Goal: Information Seeking & Learning: Find specific fact

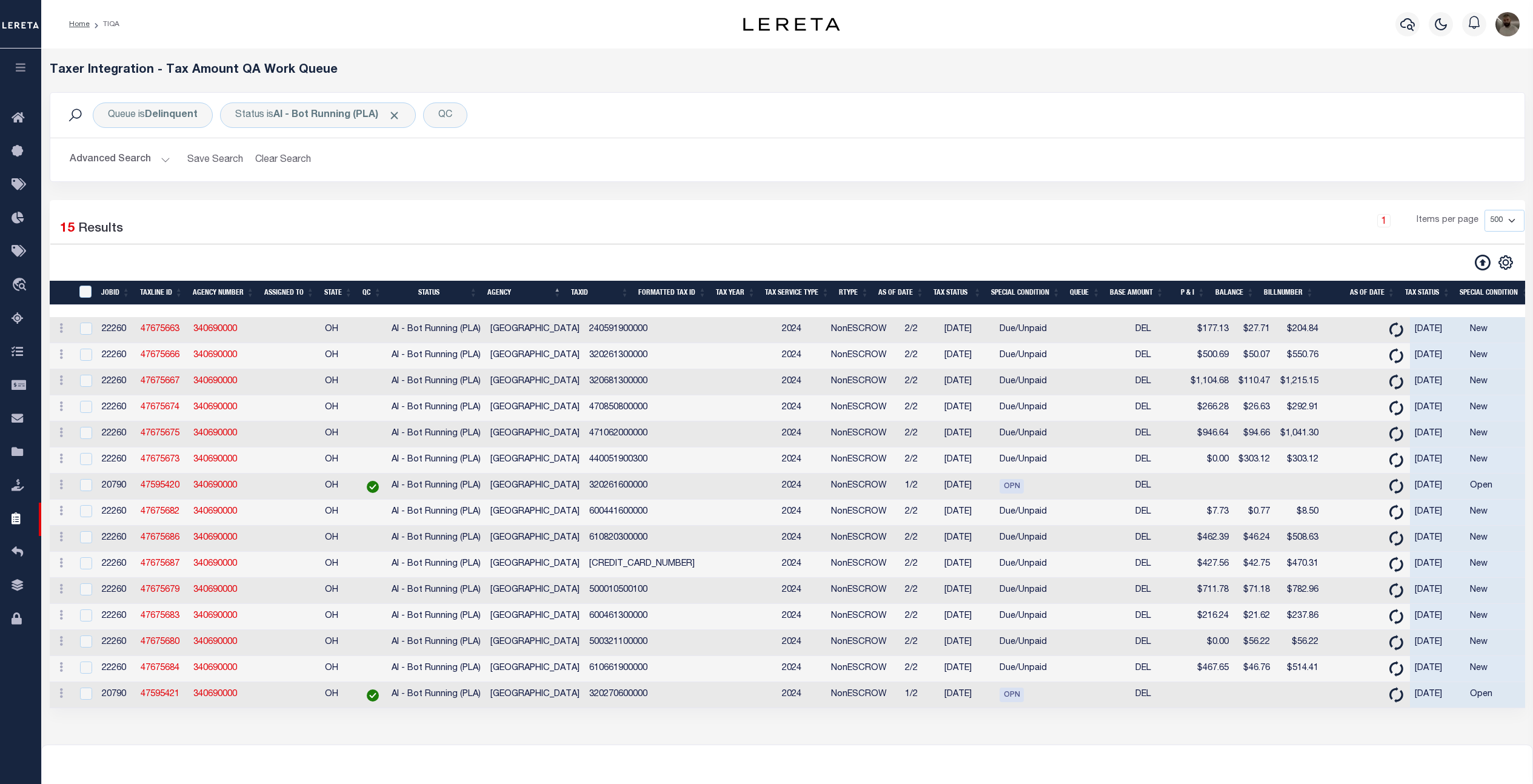
select select "500"
click at [121, 162] on button "Advanced Search" at bounding box center [119, 159] width 101 height 24
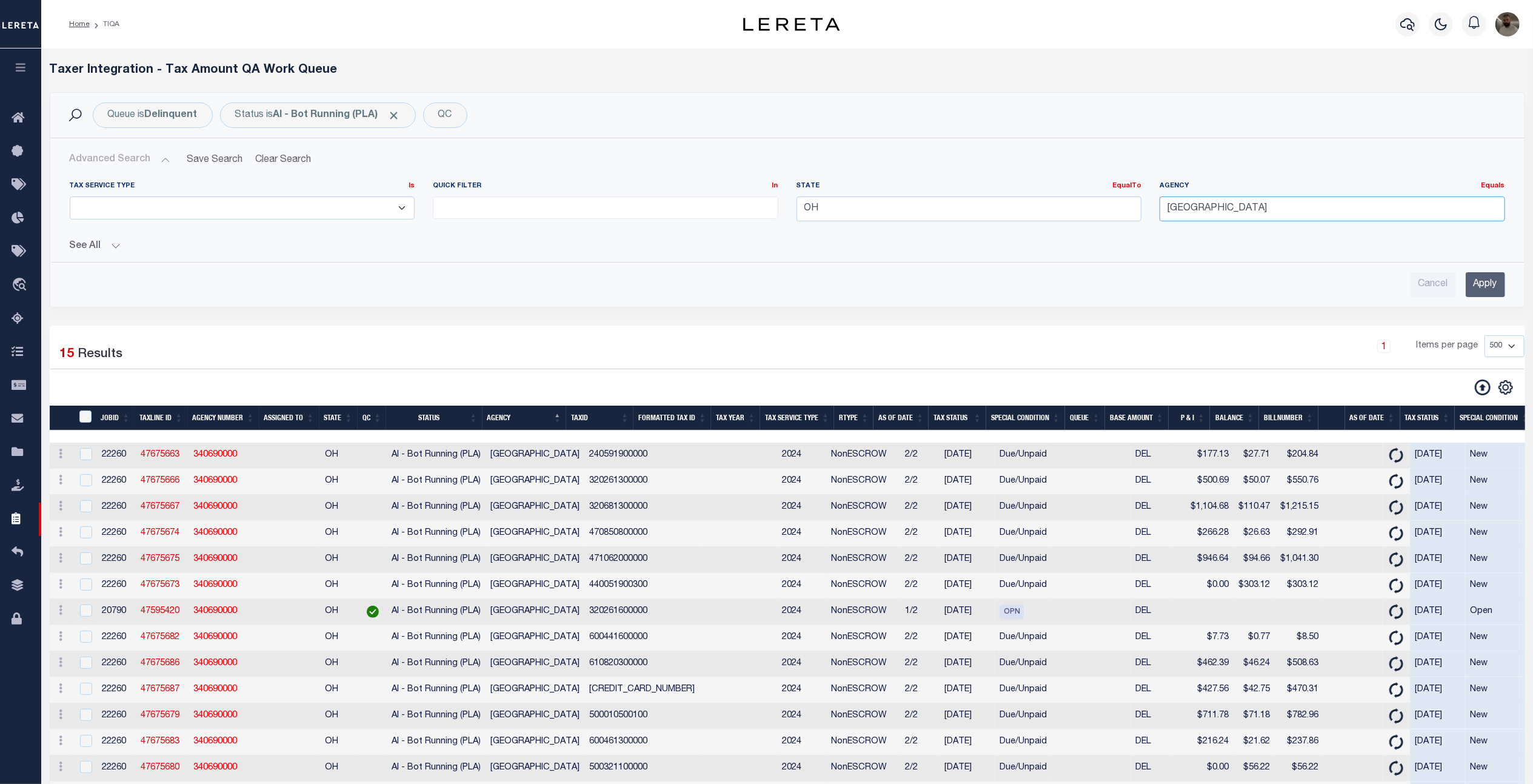
click at [1234, 206] on input "[GEOGRAPHIC_DATA]" at bounding box center [1333, 209] width 346 height 25
drag, startPoint x: 1317, startPoint y: 205, endPoint x: 1305, endPoint y: 206, distance: 12.0
click at [1305, 206] on input "[GEOGRAPHIC_DATA]" at bounding box center [1333, 209] width 346 height 25
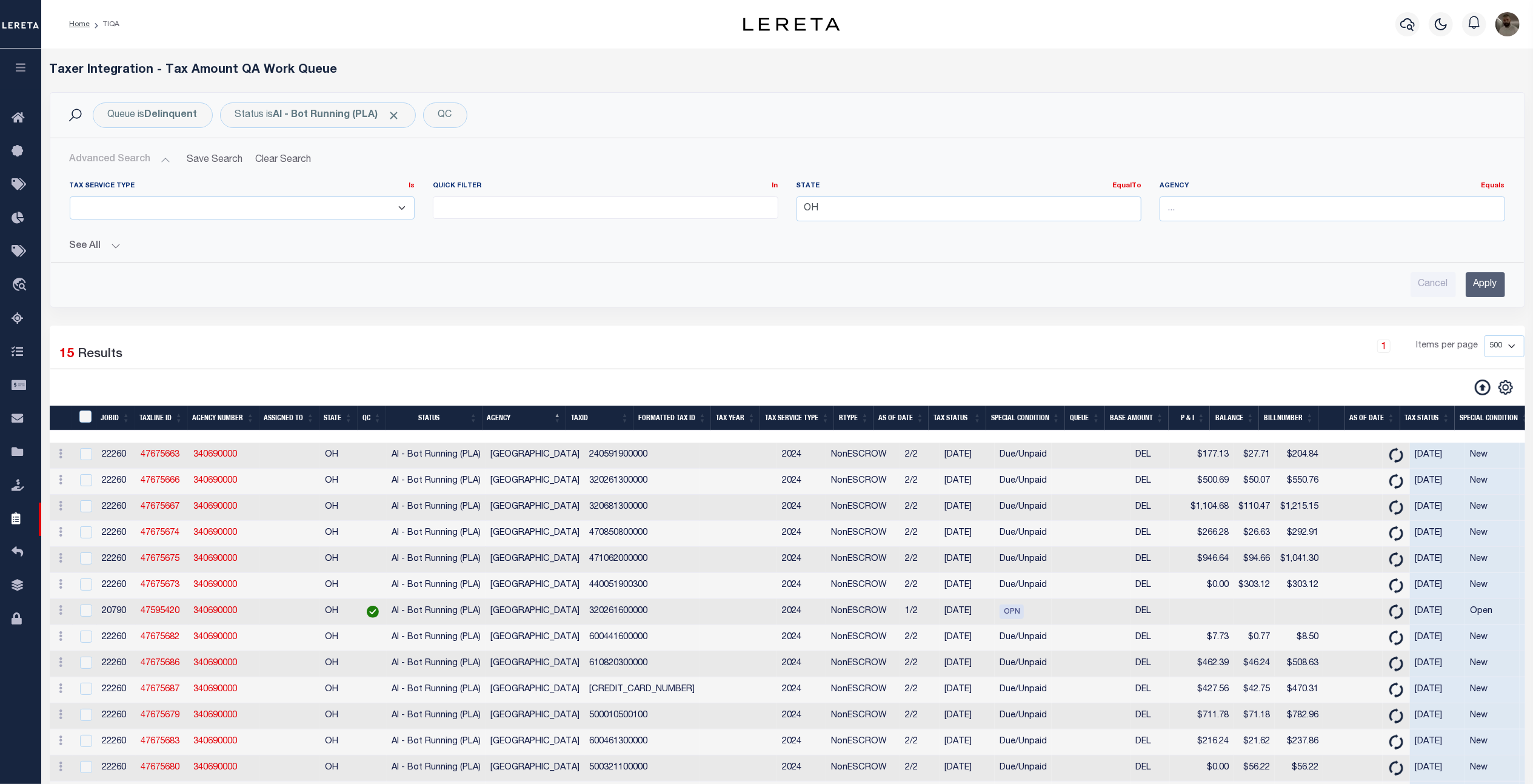
click at [1485, 284] on input "Apply" at bounding box center [1485, 284] width 40 height 25
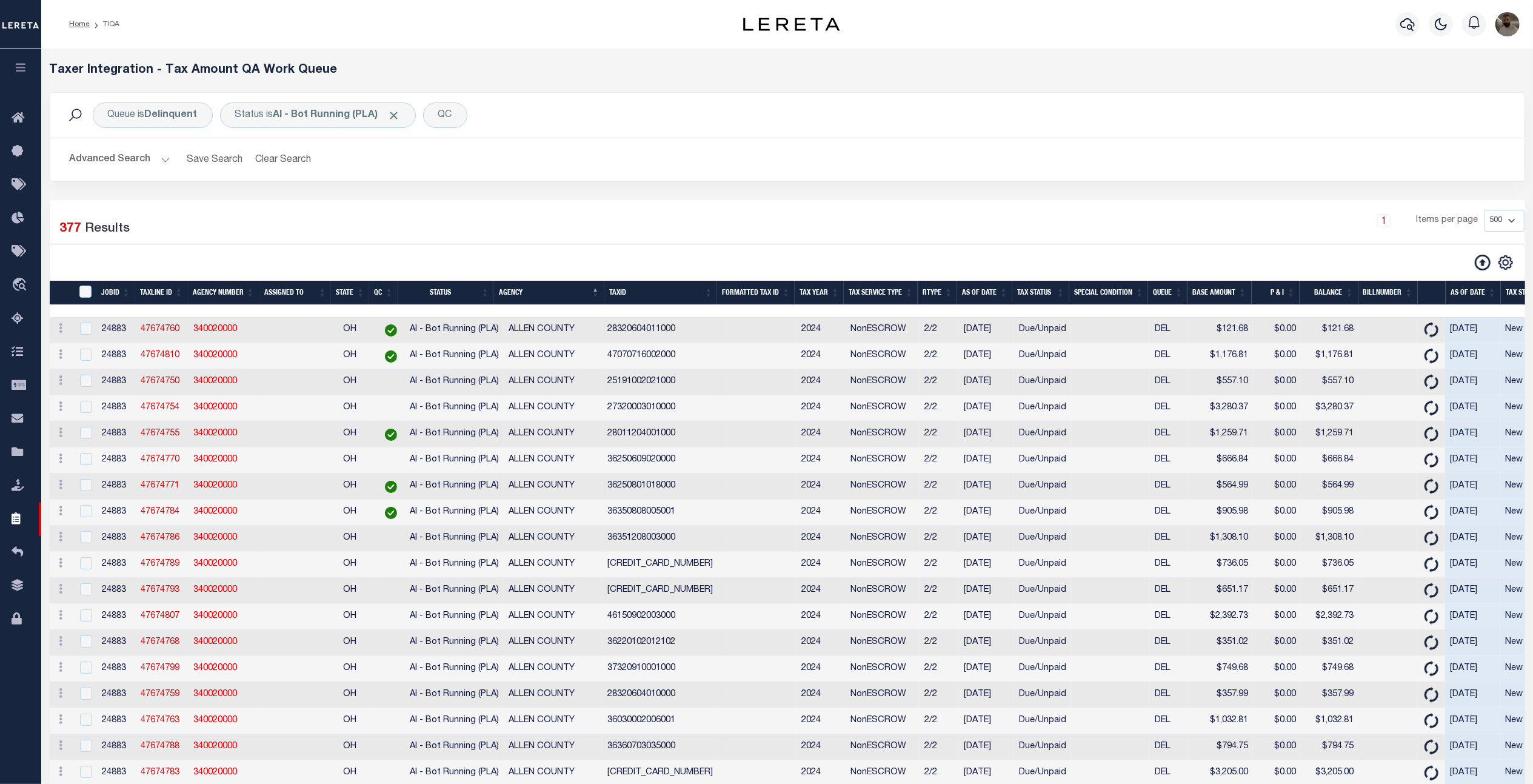
click at [150, 154] on button "Advanced Search" at bounding box center [119, 159] width 101 height 24
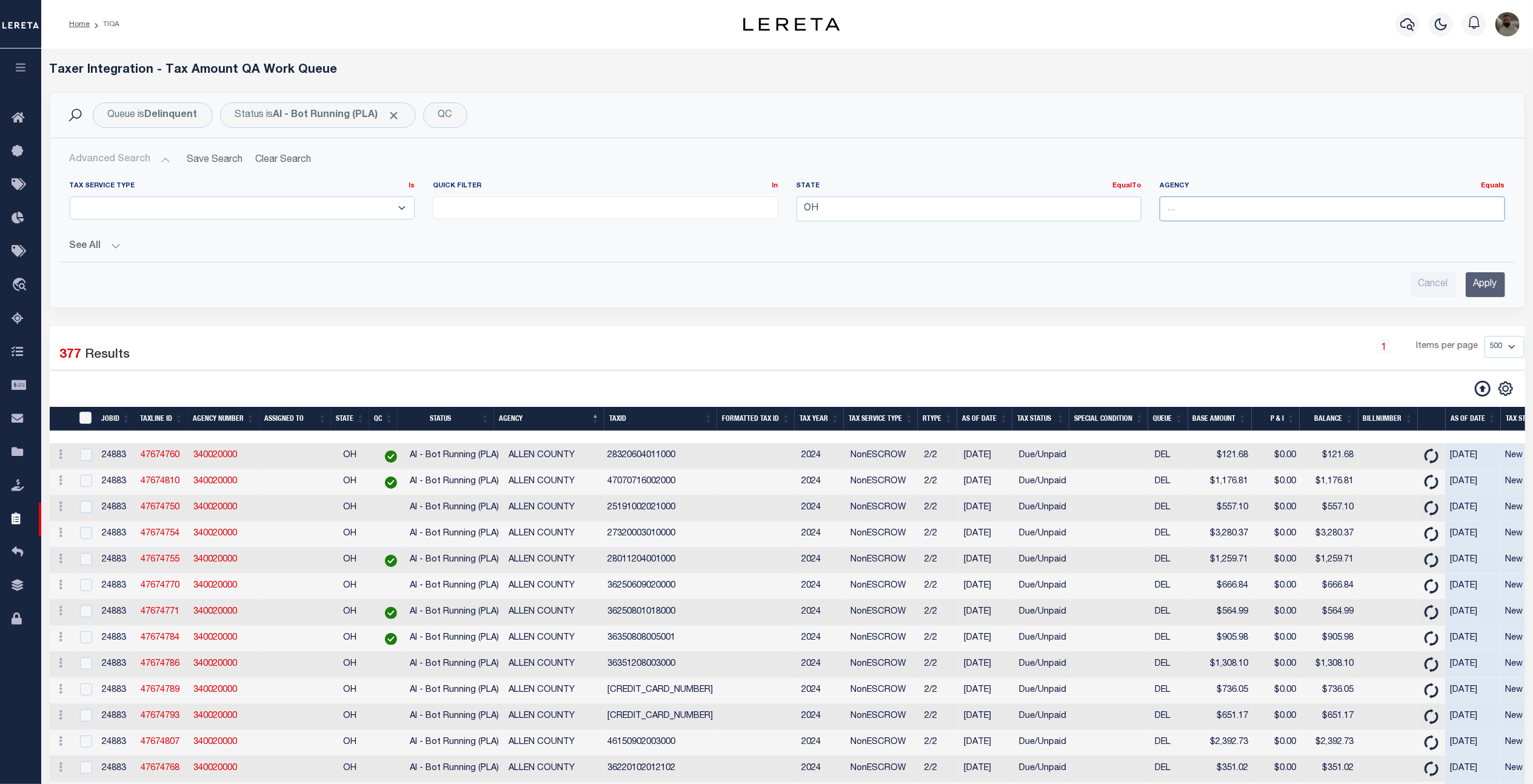
click at [1257, 206] on input "text" at bounding box center [1333, 209] width 346 height 25
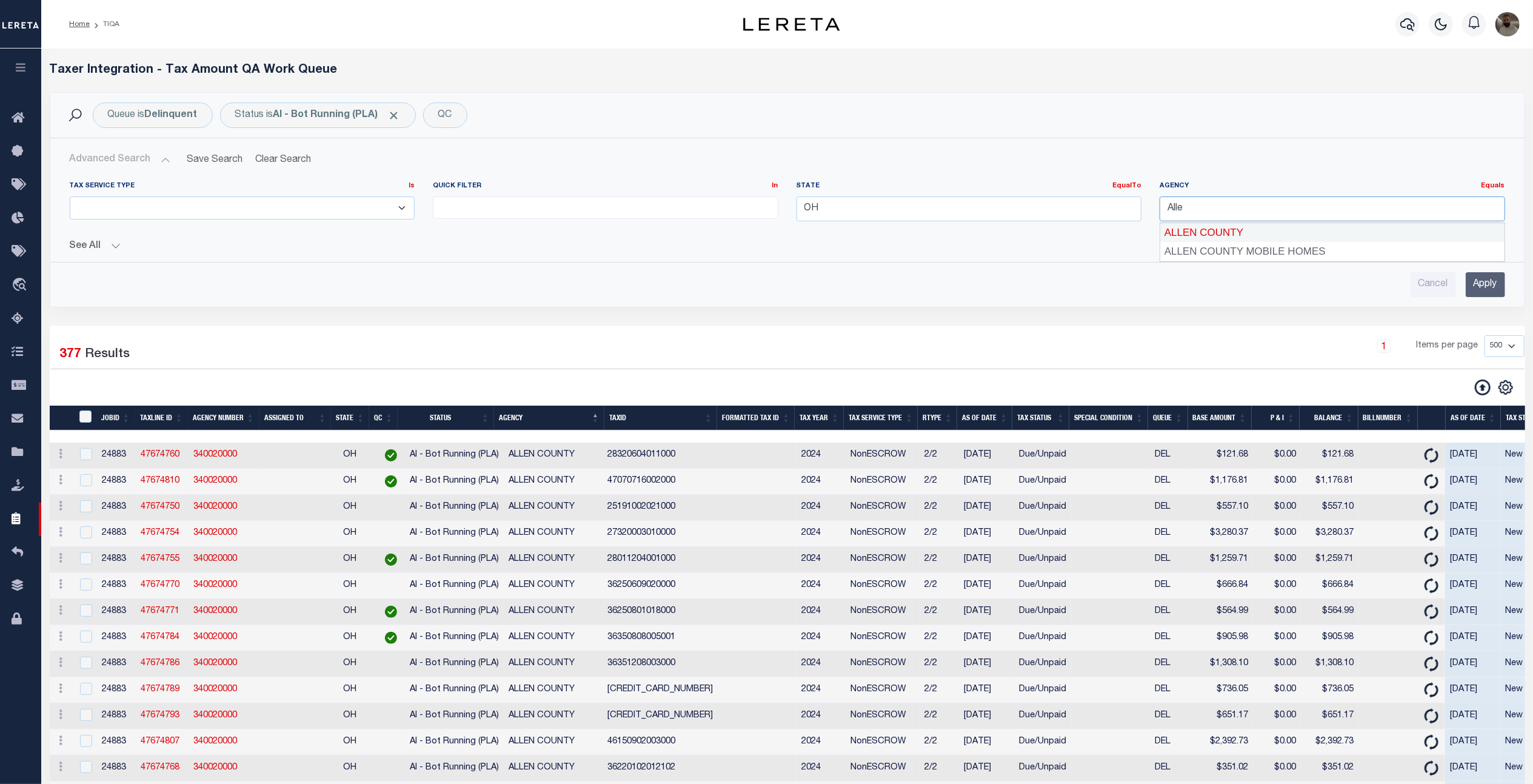
click at [1250, 236] on div "ALLEN COUNTY" at bounding box center [1332, 233] width 343 height 19
type input "ALLEN COUNTY"
click at [1481, 277] on input "Apply" at bounding box center [1485, 284] width 40 height 25
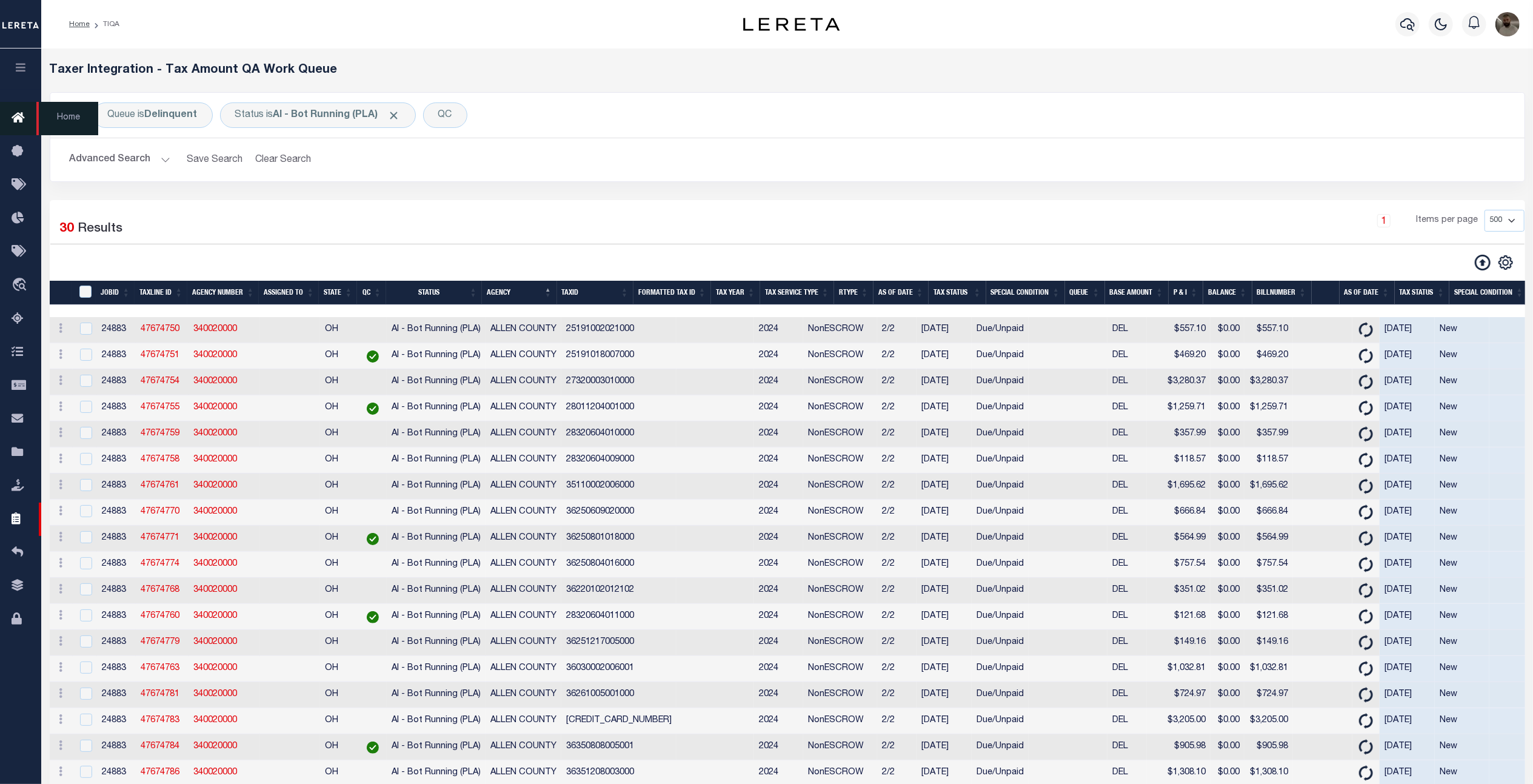
click at [22, 107] on link "Home" at bounding box center [20, 119] width 41 height 33
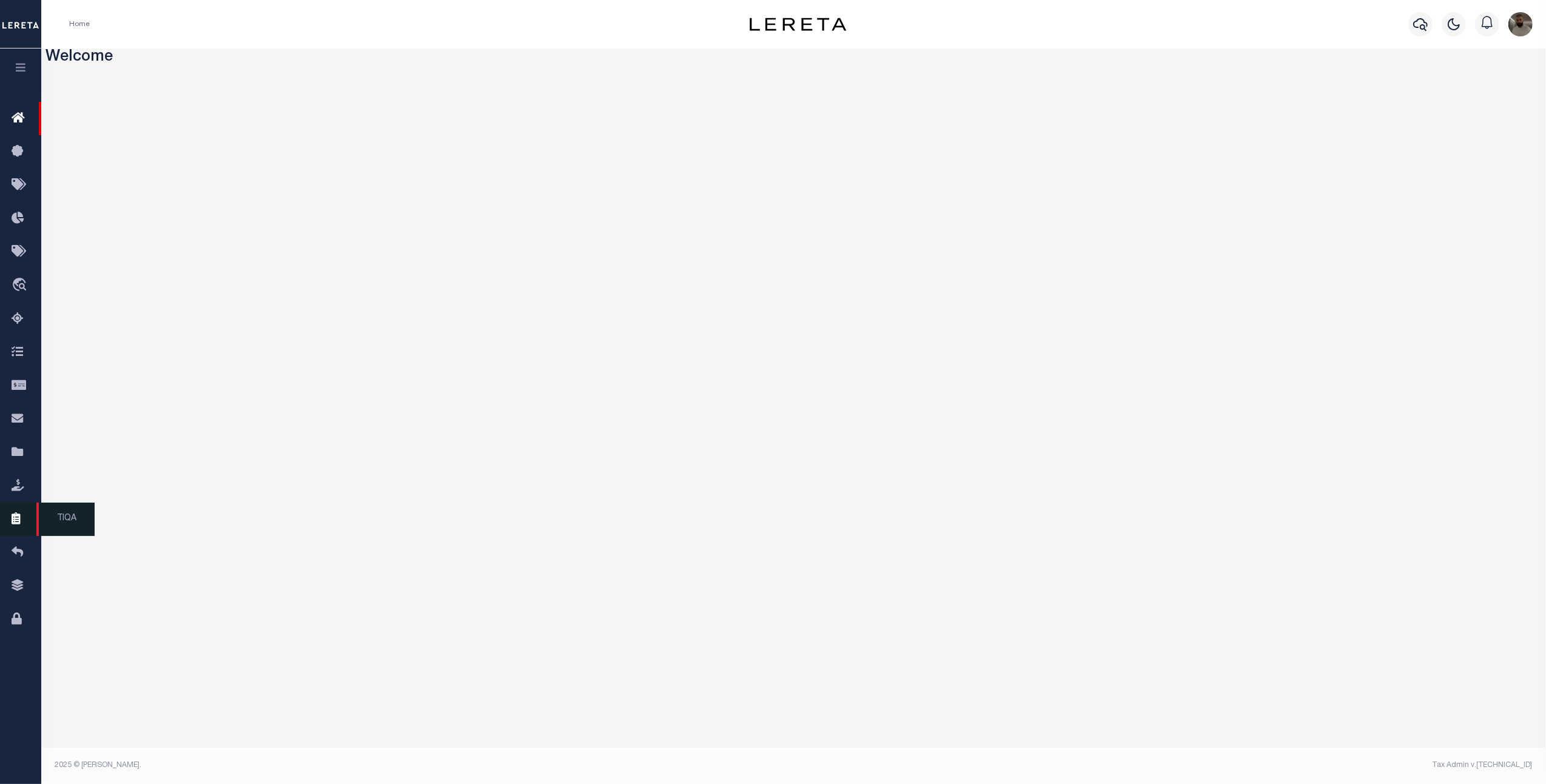
click at [11, 504] on link "TIQA" at bounding box center [20, 519] width 41 height 33
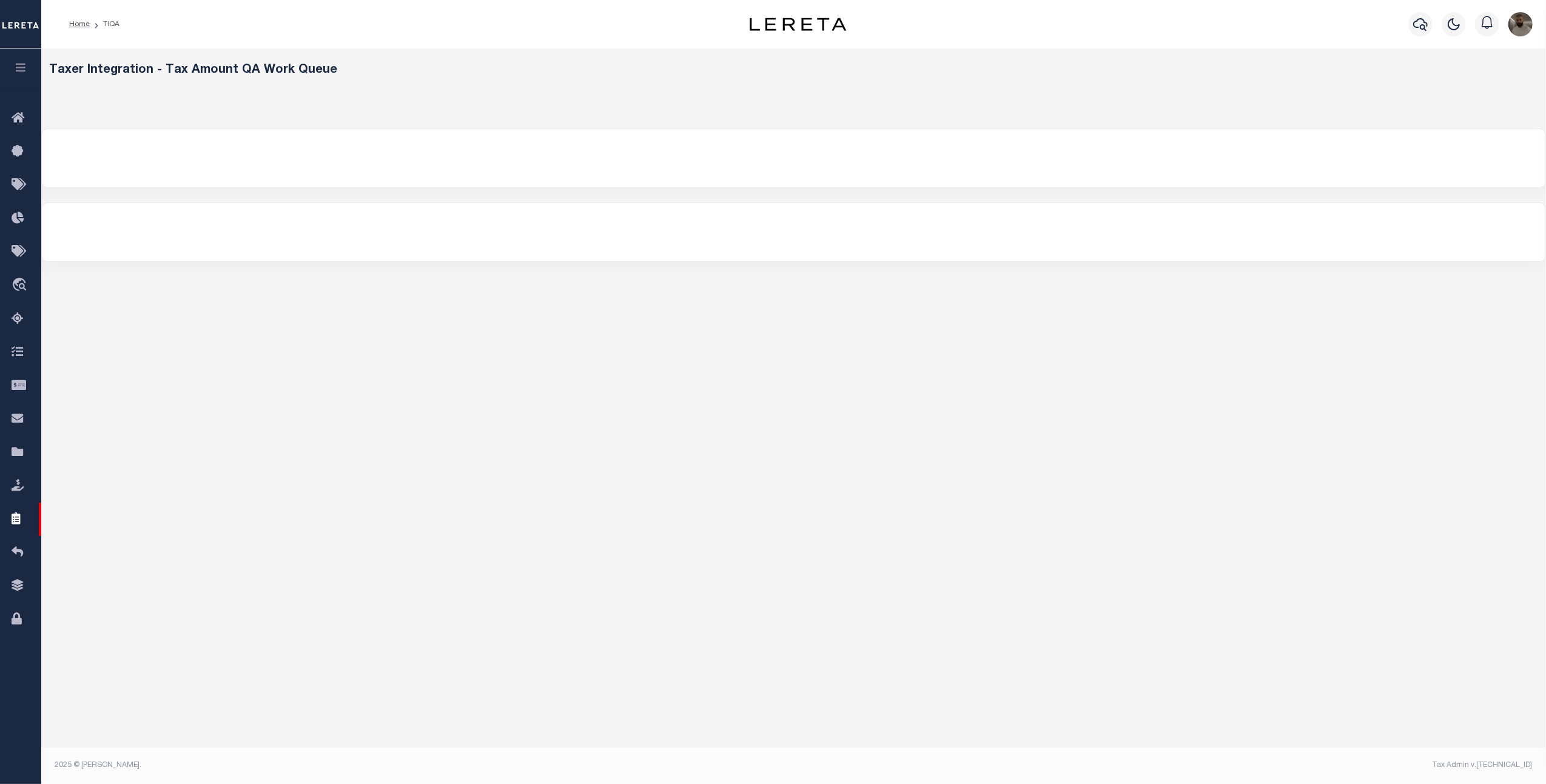
select select
select select "500"
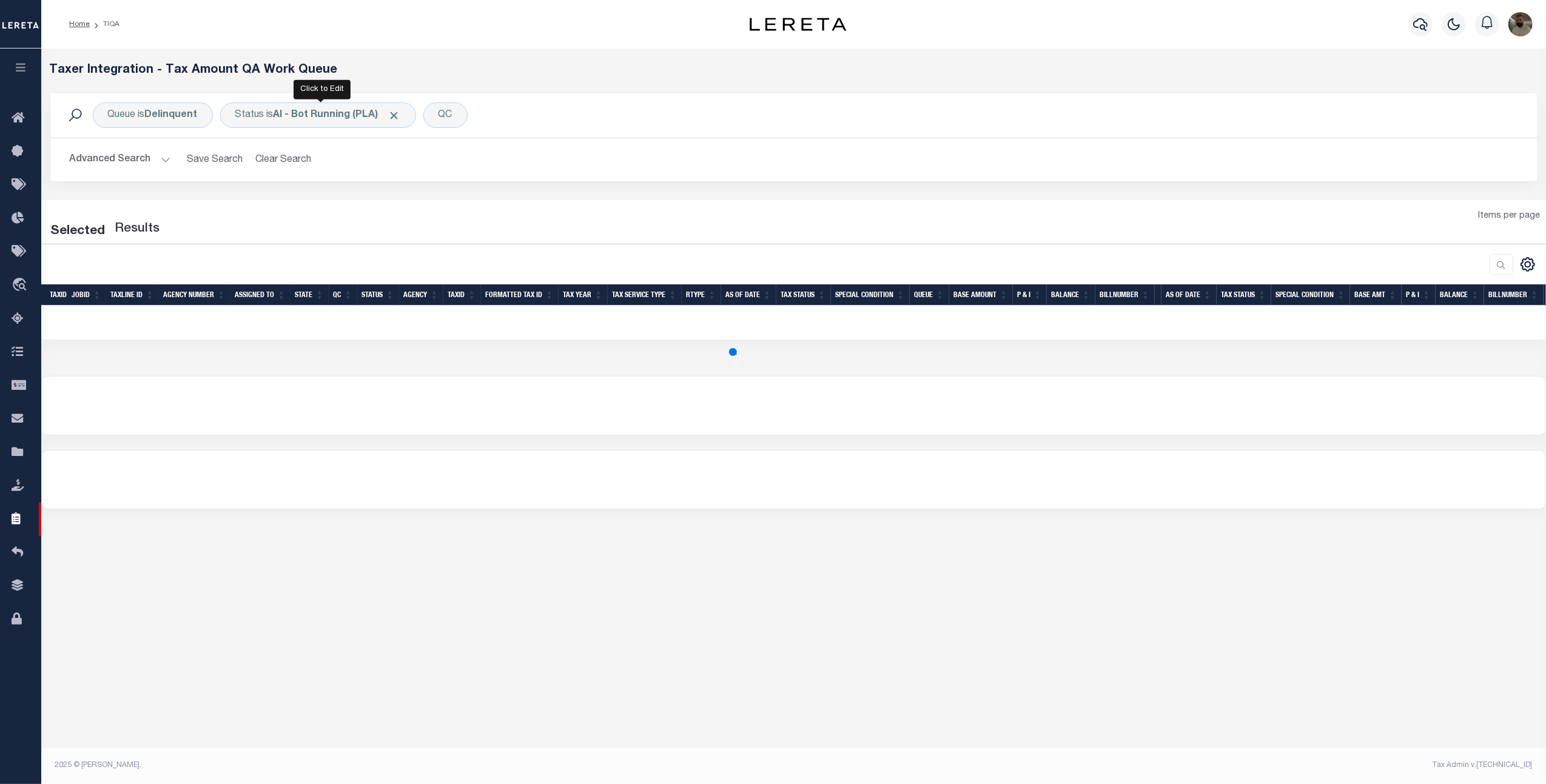
select select "500"
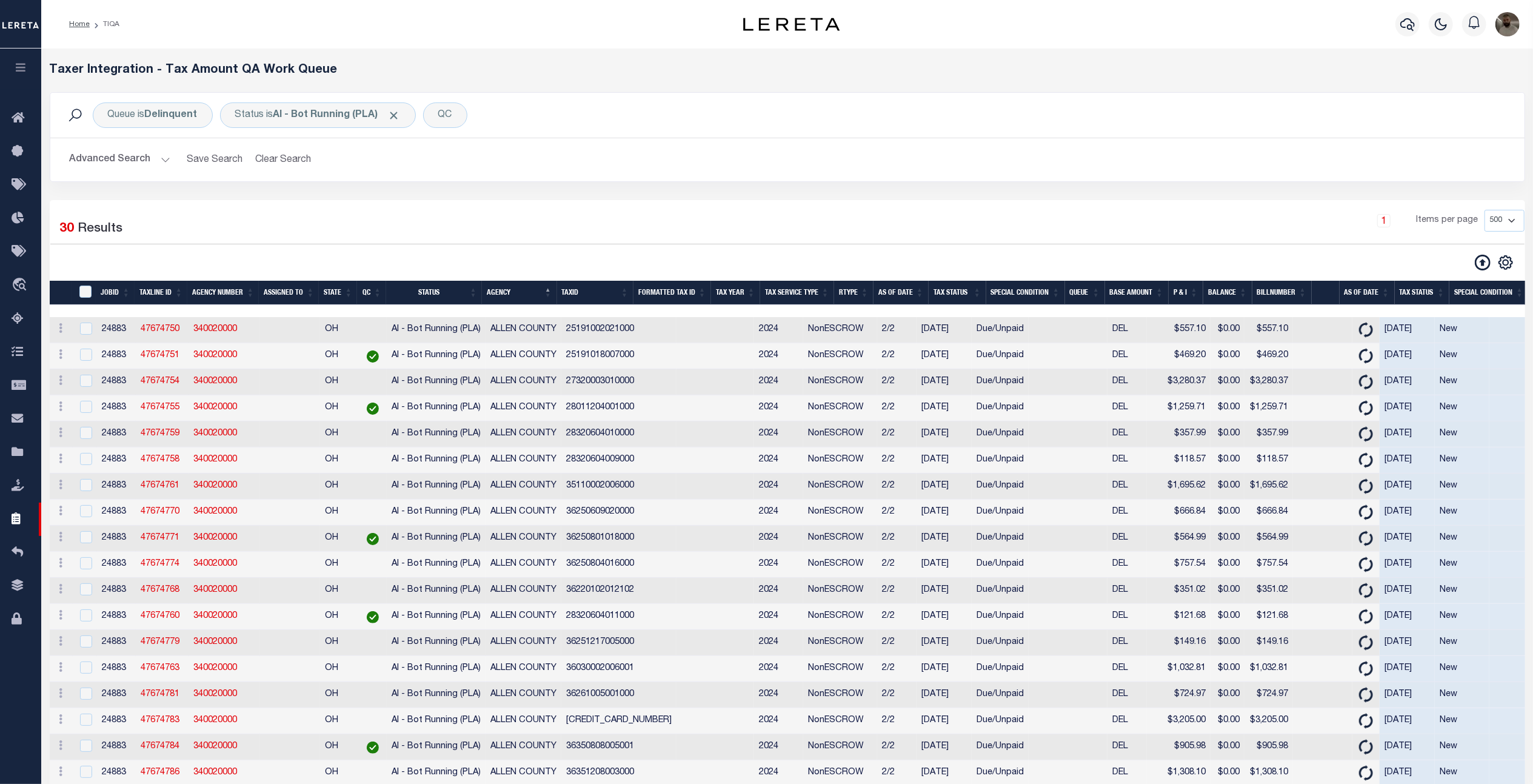
click at [111, 162] on button "Advanced Search" at bounding box center [119, 159] width 101 height 24
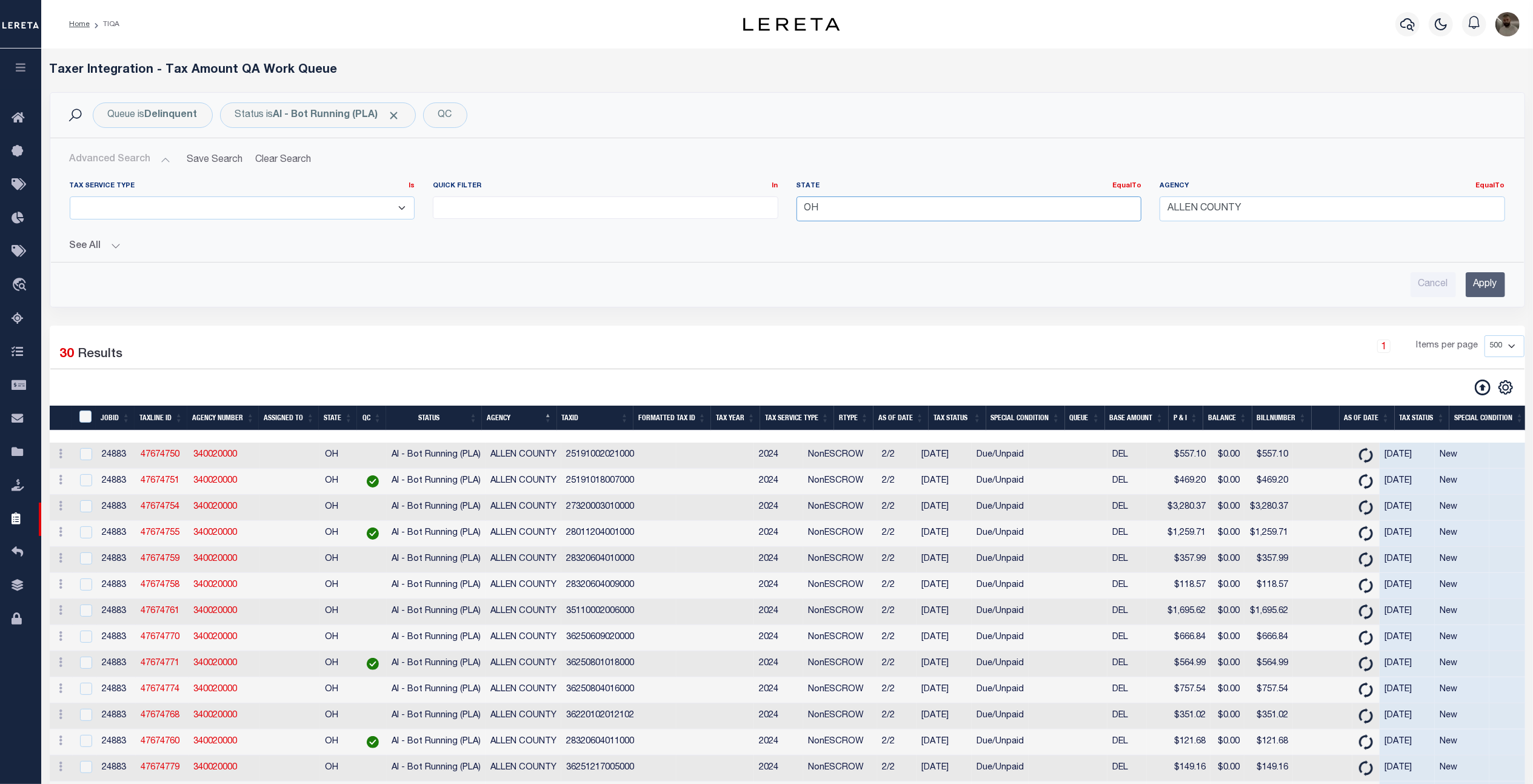
click at [827, 210] on input "OH" at bounding box center [969, 209] width 346 height 25
type input "O"
click at [827, 232] on div "[GEOGRAPHIC_DATA]" at bounding box center [968, 233] width 343 height 19
type input "[GEOGRAPHIC_DATA]"
click at [1285, 206] on input "ALLEN COUNTY" at bounding box center [1333, 209] width 346 height 25
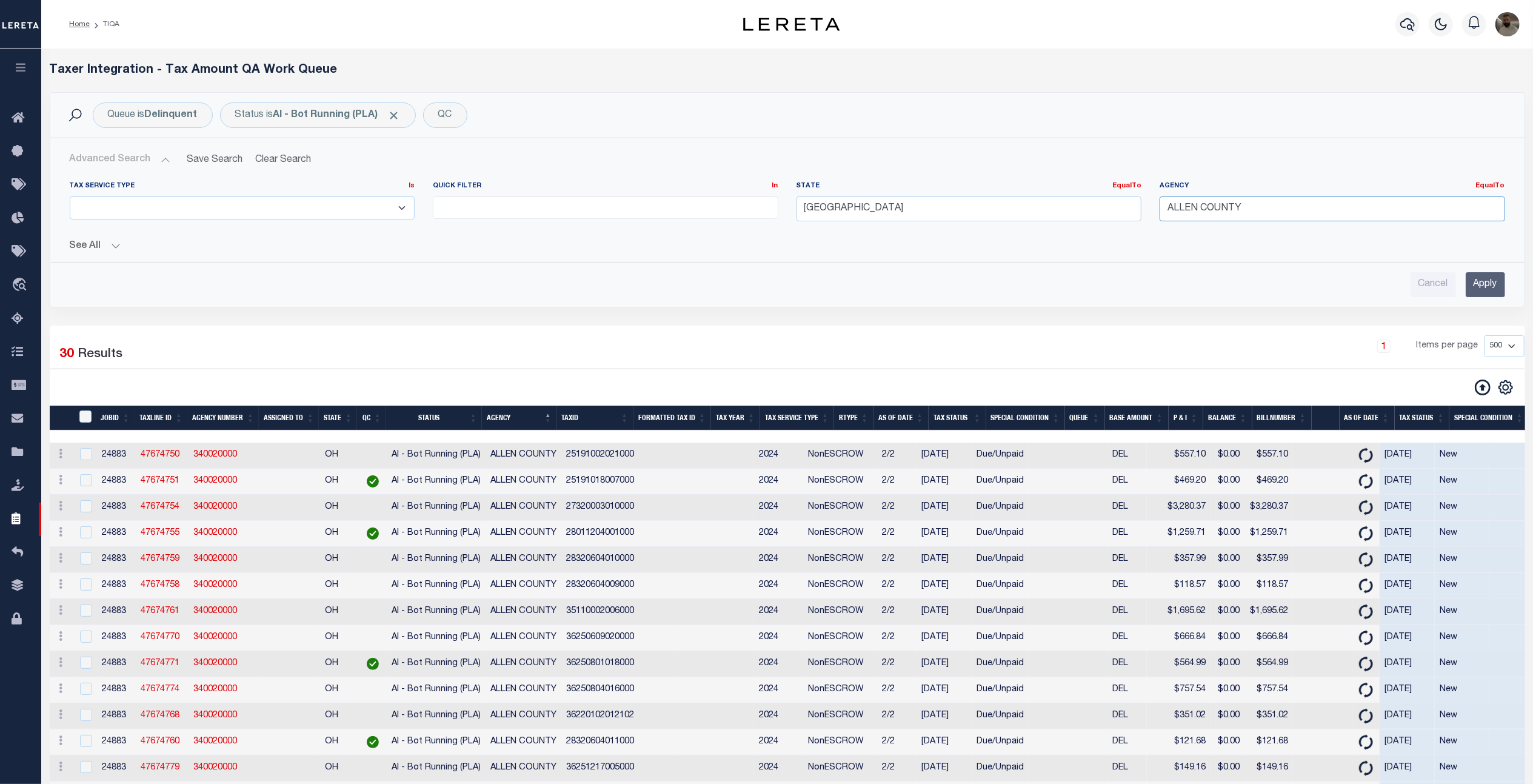
drag, startPoint x: 1306, startPoint y: 206, endPoint x: 1096, endPoint y: 212, distance: 210.1
click at [1096, 212] on div "Tax Service Type Is Is Contains ESCROW NonESCROW Quick Filter In In View Only L…" at bounding box center [788, 205] width 1454 height 50
click at [1212, 246] on div "[GEOGRAPHIC_DATA]" at bounding box center [1332, 251] width 343 height 19
type input "[GEOGRAPHIC_DATA]"
click at [1493, 289] on input "Apply" at bounding box center [1485, 284] width 40 height 25
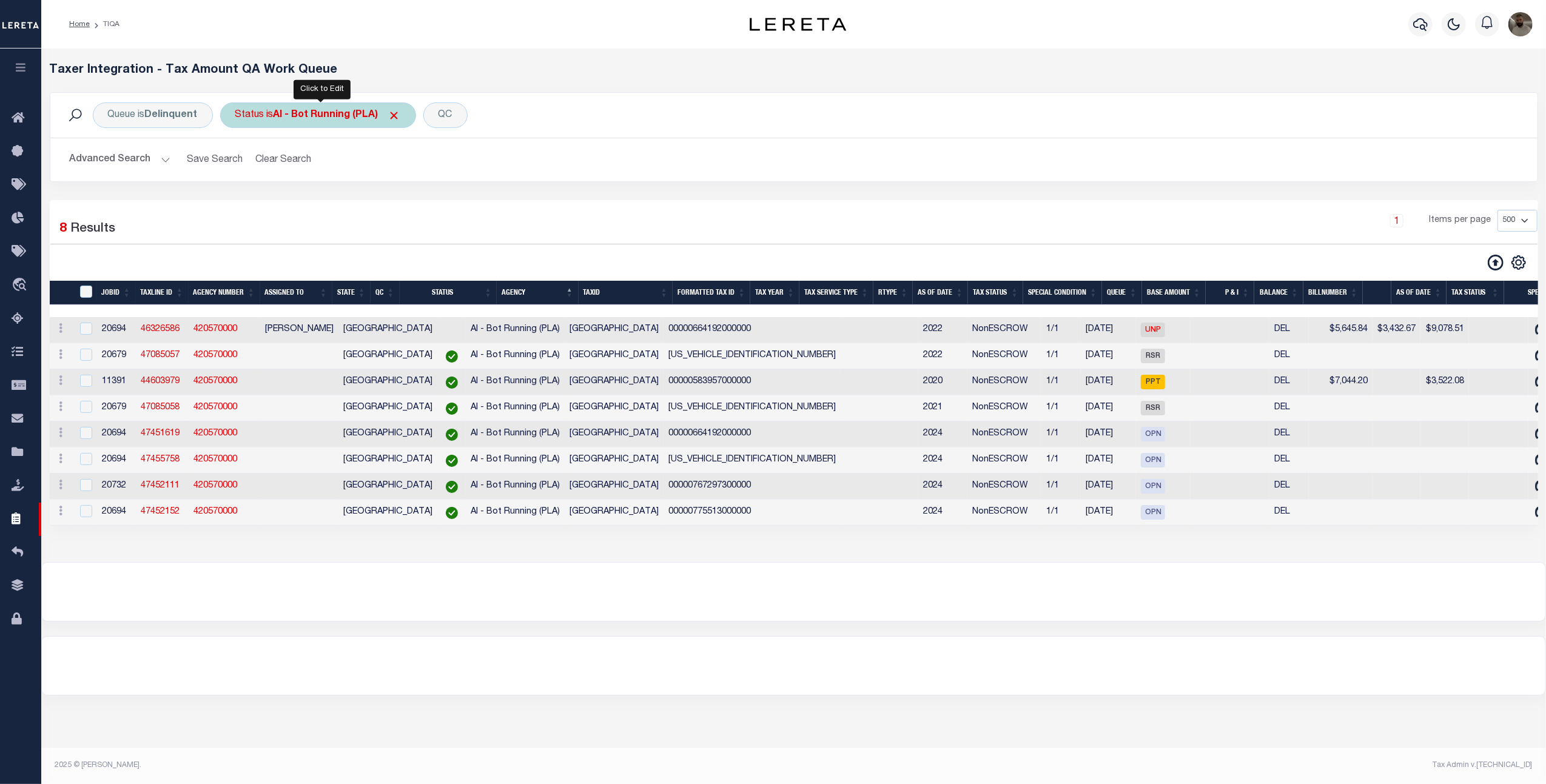
click at [319, 117] on b "AI - Bot Running (PLA)" at bounding box center [336, 115] width 127 height 10
click at [321, 171] on select "AI - Bot Exception (ERR) AI - Bot Running (PLA) AI - Failed QA (FQA) AI - Prep …" at bounding box center [325, 175] width 178 height 23
select select "MZT"
click at [238, 163] on select "AI - Bot Exception (ERR) AI - Bot Running (PLA) AI - Failed QA (FQA) AI - Prep …" at bounding box center [325, 175] width 178 height 23
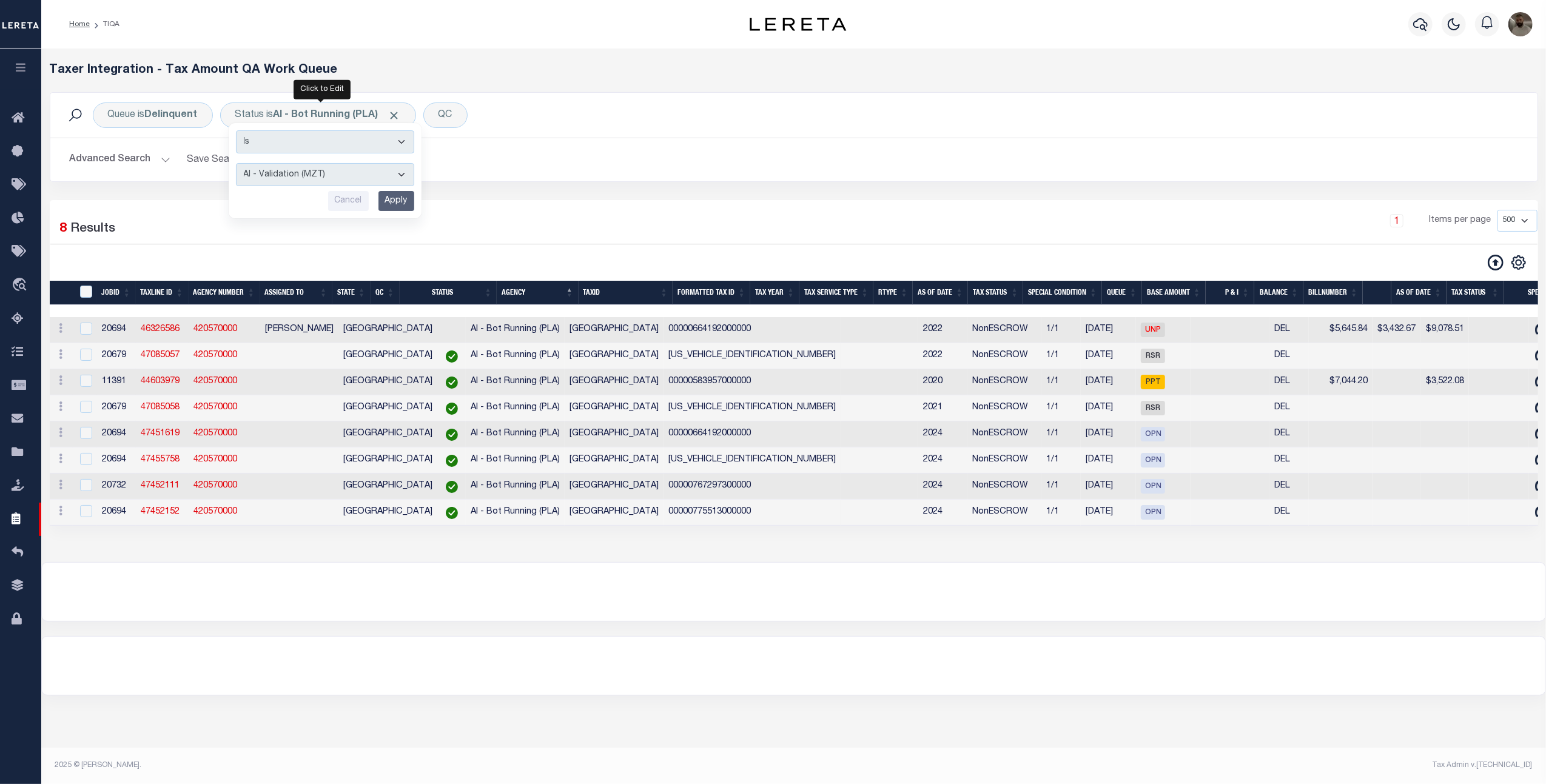
click at [392, 197] on input "Apply" at bounding box center [396, 200] width 36 height 20
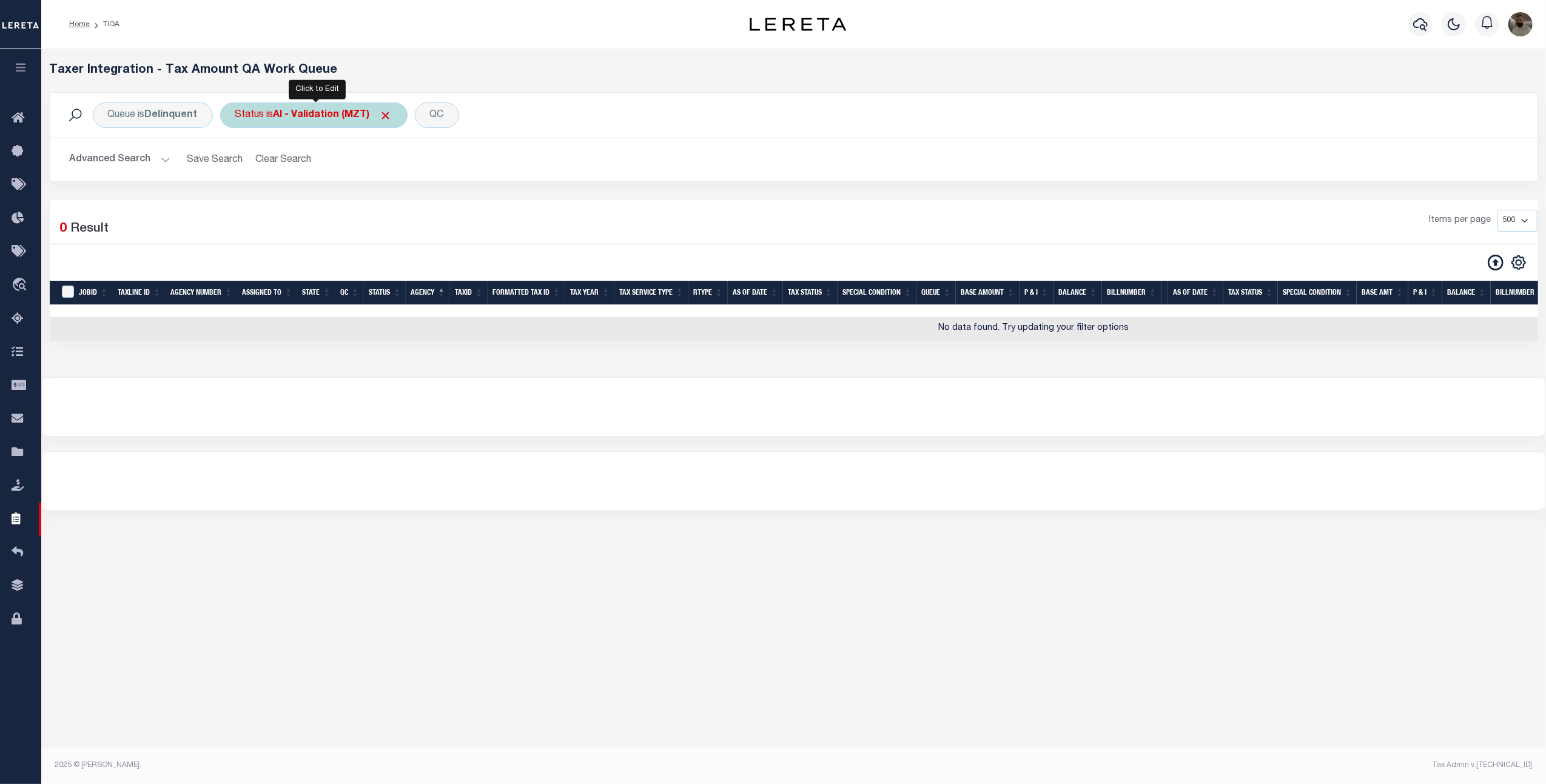
click at [278, 112] on b "AI - Validation (MZT)" at bounding box center [332, 115] width 119 height 10
click at [289, 182] on select "AI - Bot Exception (ERR) AI - Bot Running (PLA) AI - Failed QA (FQA) AI - Prep …" at bounding box center [325, 175] width 178 height 23
select select "PLA"
click at [238, 163] on select "AI - Bot Exception (ERR) AI - Bot Running (PLA) AI - Failed QA (FQA) AI - Prep …" at bounding box center [325, 175] width 178 height 23
click at [408, 202] on input "Apply" at bounding box center [396, 200] width 36 height 20
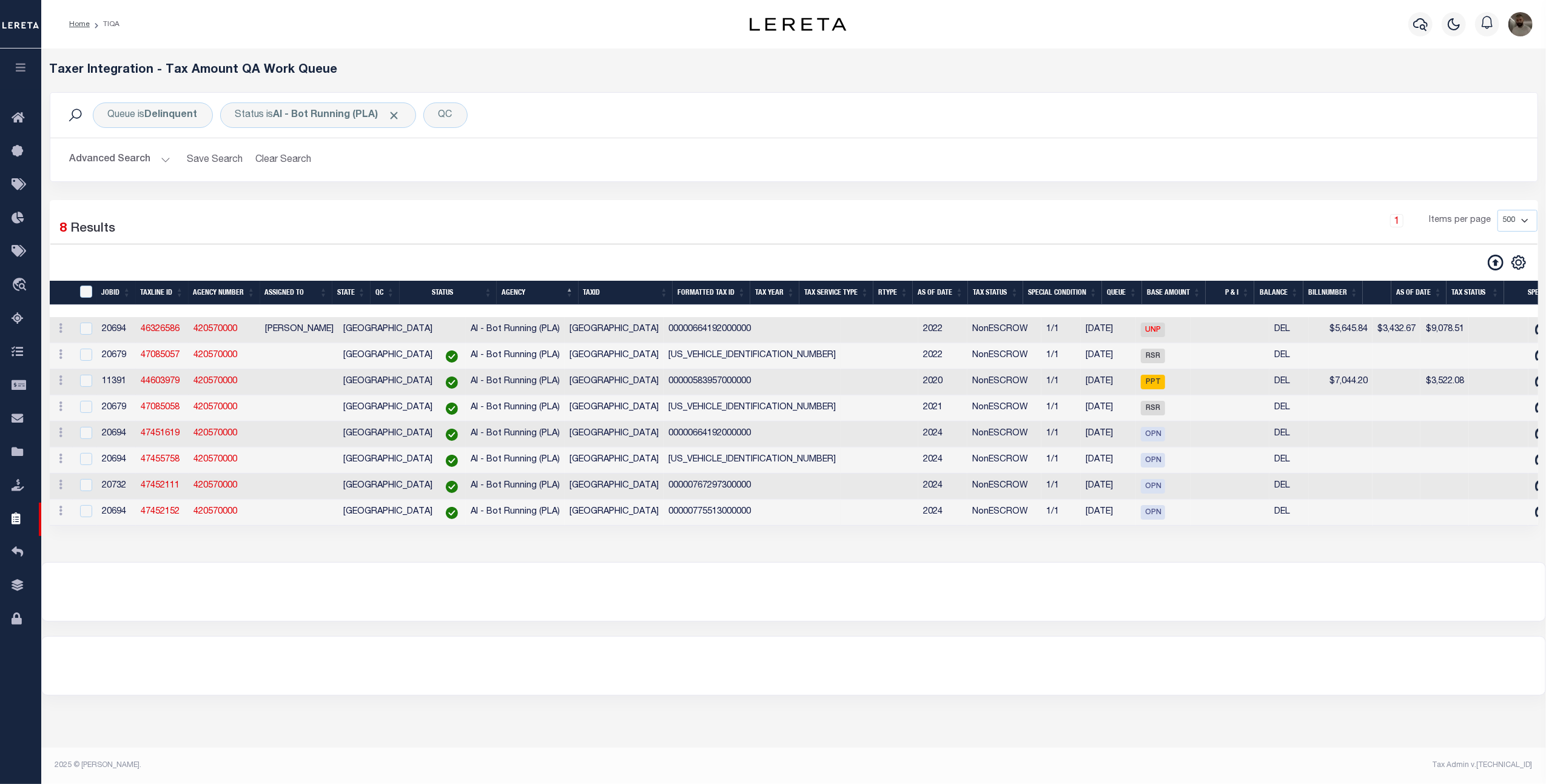
click at [127, 160] on button "Advanced Search" at bounding box center [119, 159] width 101 height 24
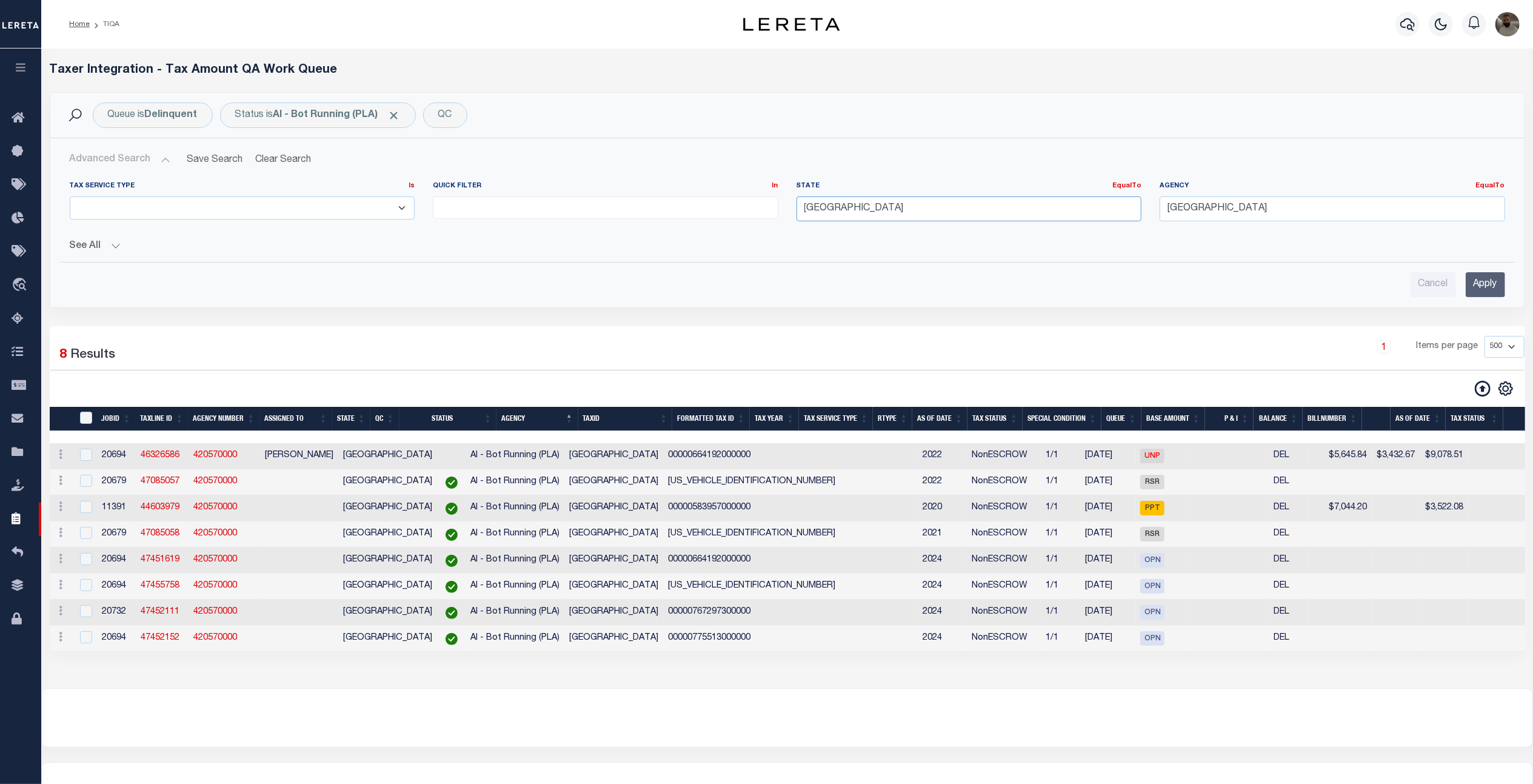
drag, startPoint x: 841, startPoint y: 203, endPoint x: 758, endPoint y: 203, distance: 83.0
click at [758, 203] on div "Tax Service Type Is Is Contains ESCROW NonESCROW Quick Filter In In View Only L…" at bounding box center [788, 205] width 1454 height 50
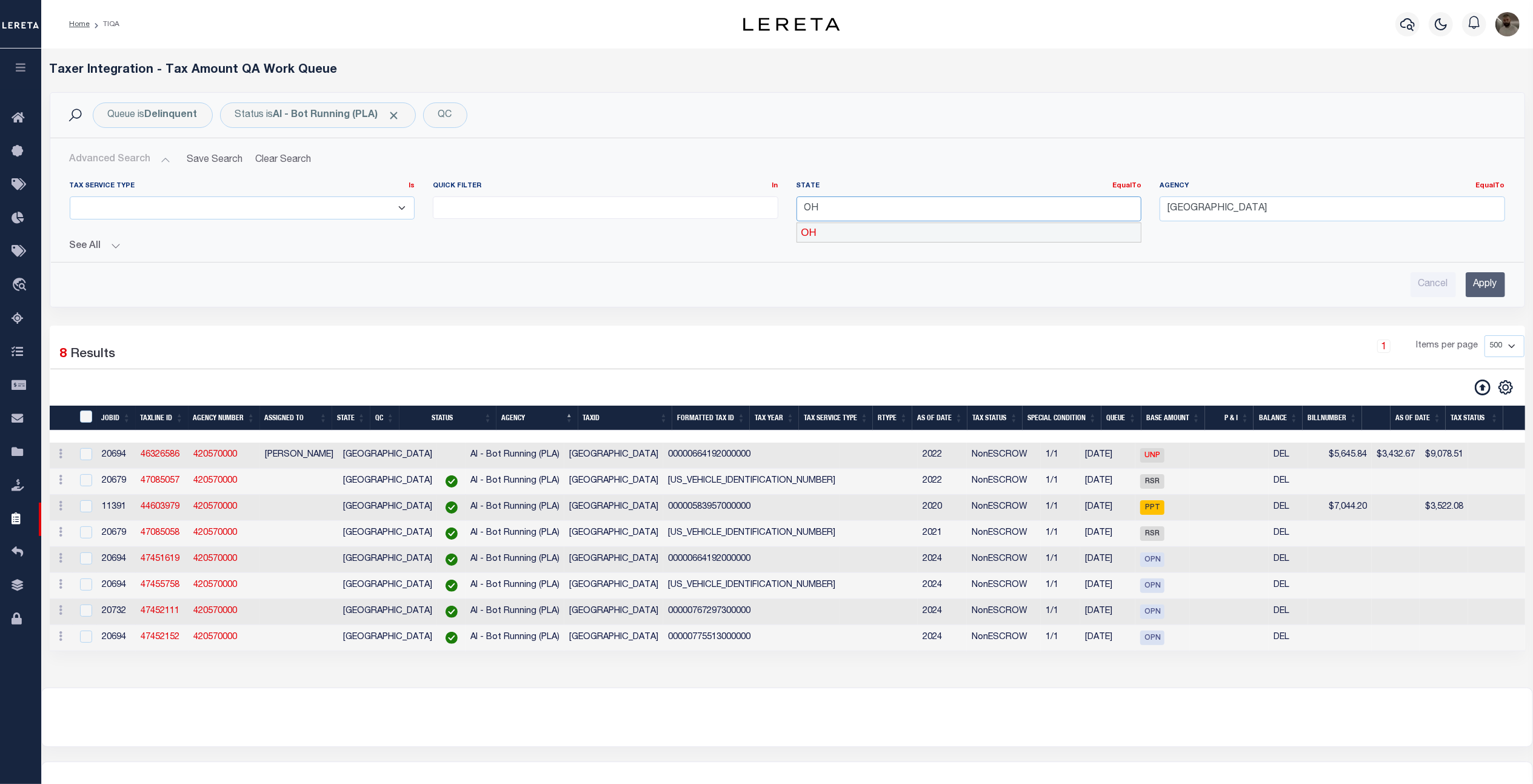
click at [809, 229] on div "OH" at bounding box center [968, 233] width 343 height 19
type input "OH"
click at [1259, 209] on input "[GEOGRAPHIC_DATA]" at bounding box center [1333, 209] width 346 height 25
drag, startPoint x: 1198, startPoint y: 205, endPoint x: 1091, endPoint y: 207, distance: 107.0
click at [1091, 207] on div "Tax Service Type Is Is Contains ESCROW NonESCROW Quick Filter In In View Only L…" at bounding box center [788, 205] width 1454 height 50
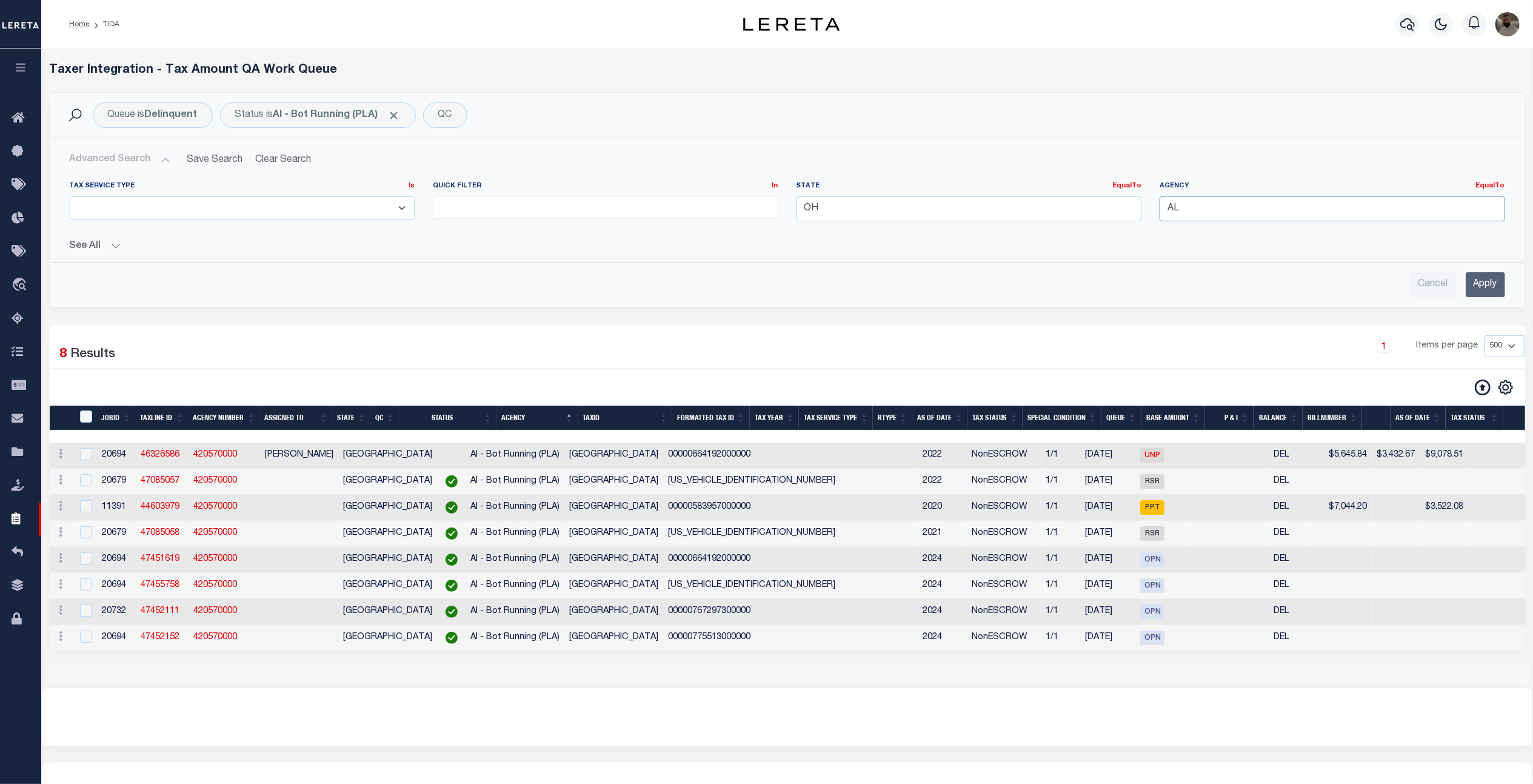
type input "A"
click at [1196, 263] on div "ALLEN COUNTY" at bounding box center [1332, 271] width 343 height 19
type input "ALLEN COUNTY"
click at [1477, 282] on input "Apply" at bounding box center [1485, 284] width 40 height 25
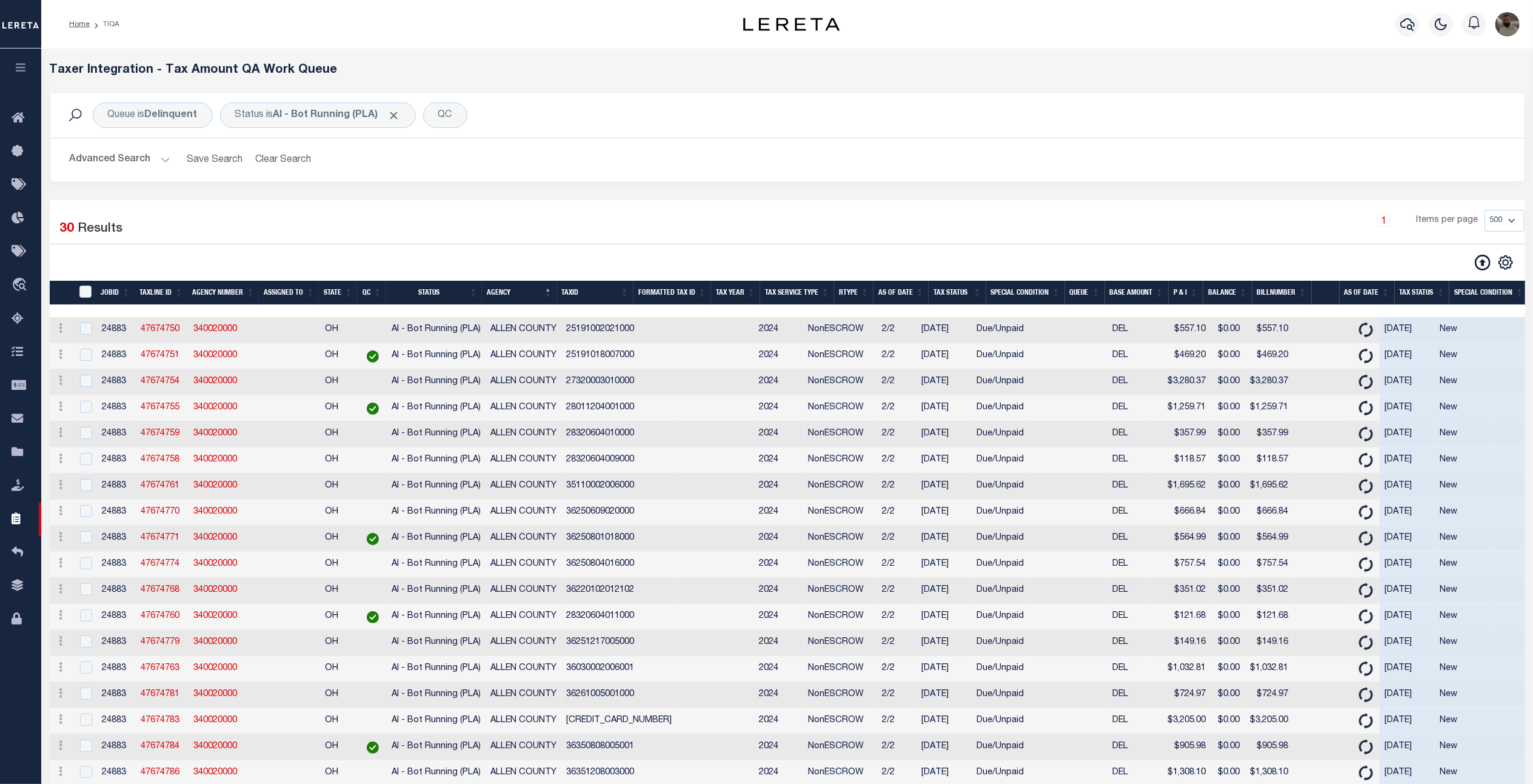
click at [1477, 282] on div "Selected 30 Results 1 Items per page 10 25 50 100 200 500 1000 2000" at bounding box center [788, 650] width 1476 height 899
click at [1327, 283] on th "&nbsp;" at bounding box center [1326, 293] width 28 height 25
click at [1312, 270] on div "CSV Export Selected Print Show Filter Show Search Columns 0: 1: TaxID 2: JobID …" at bounding box center [1156, 262] width 738 height 17
drag, startPoint x: 1312, startPoint y: 270, endPoint x: 1162, endPoint y: 216, distance: 159.4
click at [1162, 216] on div "1 Items per page 10 25 50 100 200 500 1000 2000" at bounding box center [974, 226] width 1102 height 32
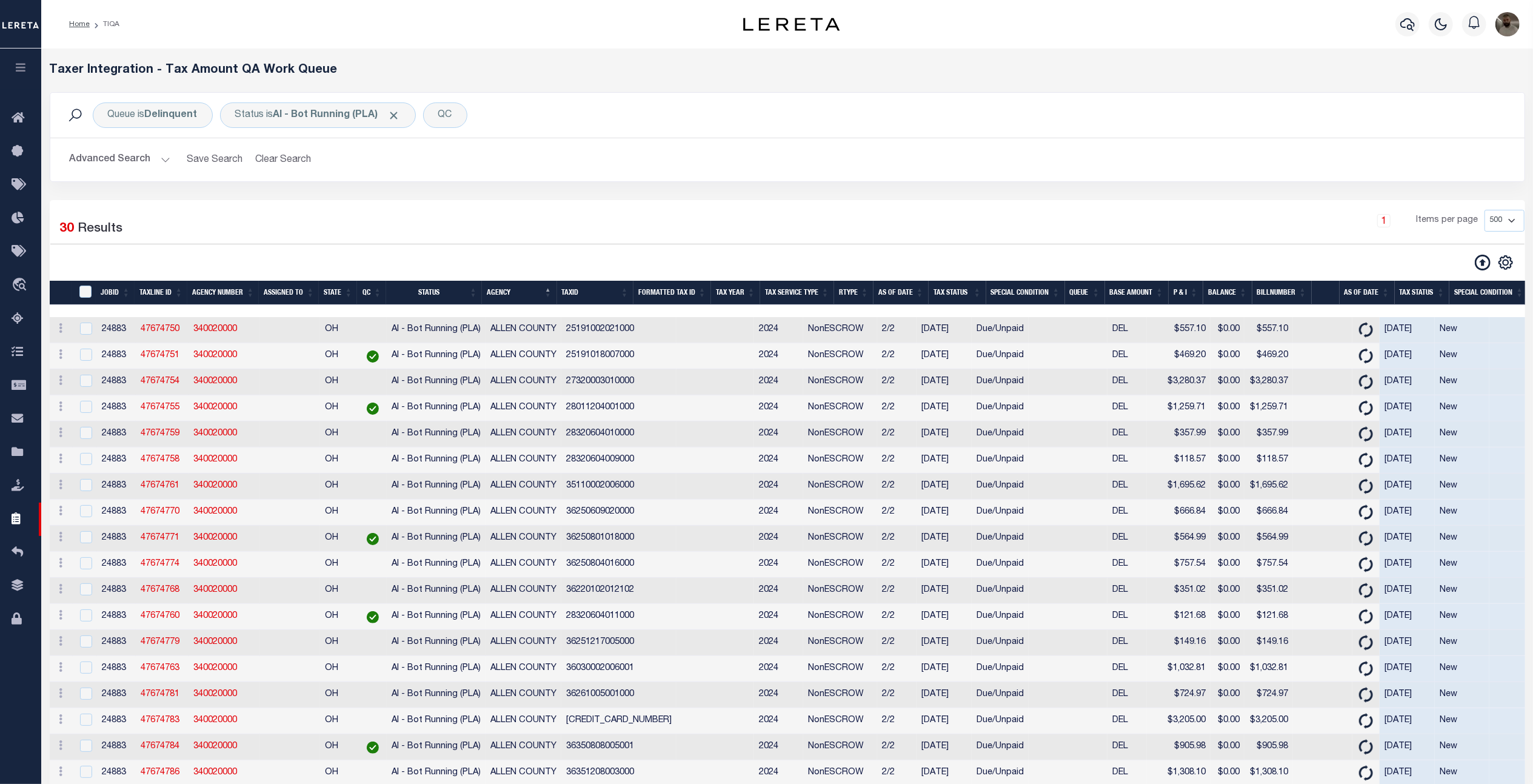
click at [132, 159] on button "Advanced Search" at bounding box center [119, 159] width 101 height 24
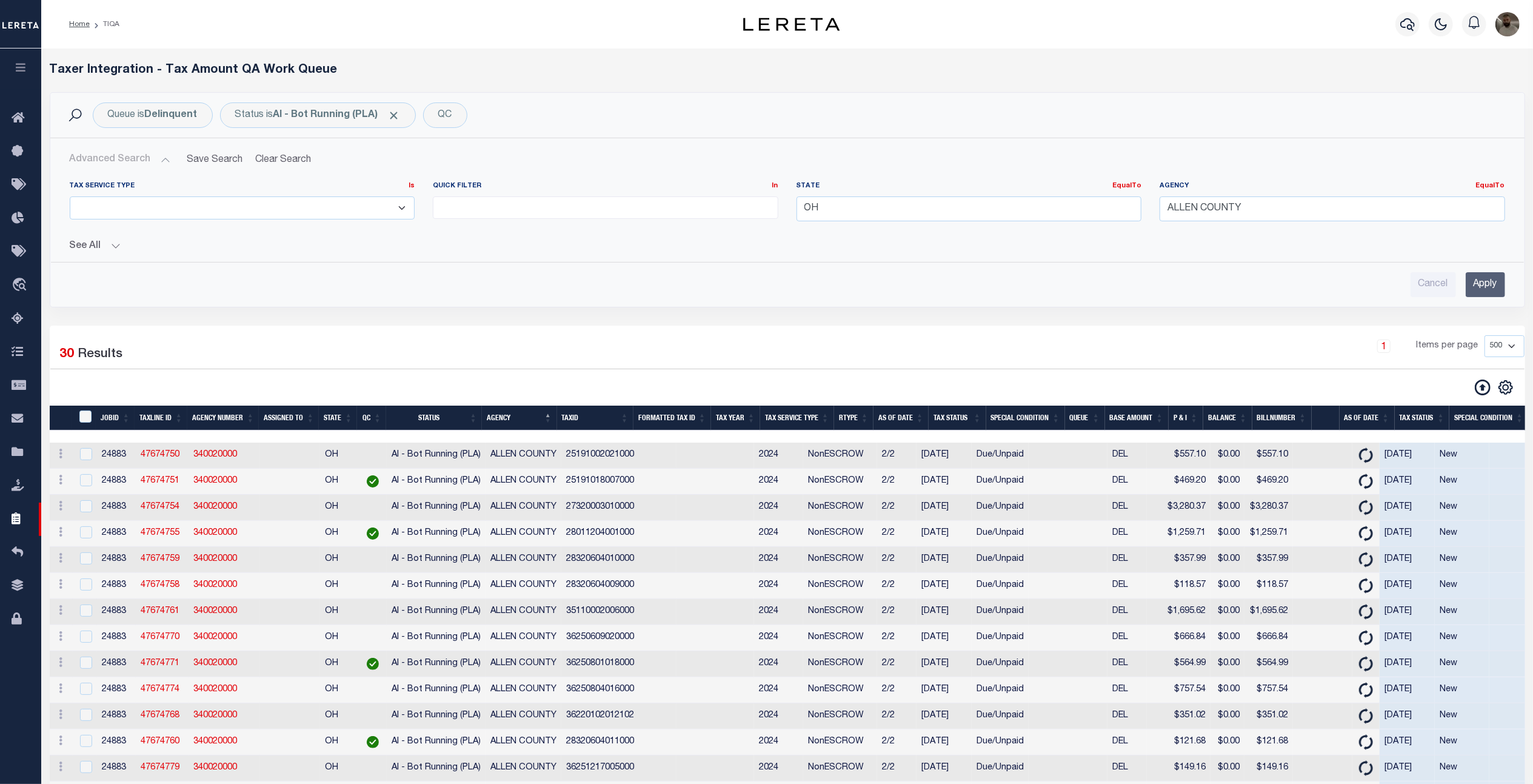
click at [132, 159] on button "Advanced Search" at bounding box center [119, 159] width 101 height 24
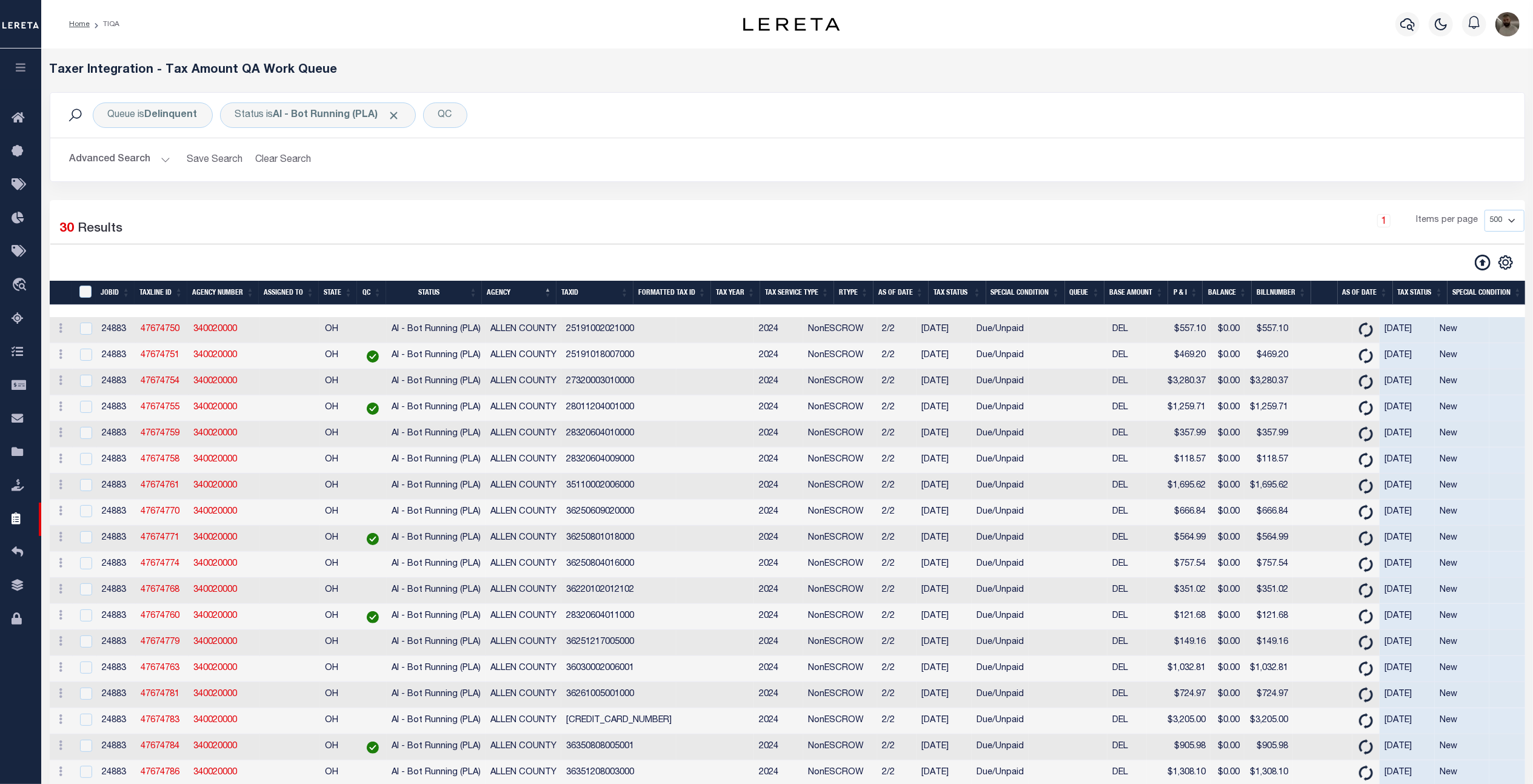
click at [139, 165] on button "Advanced Search" at bounding box center [119, 159] width 101 height 24
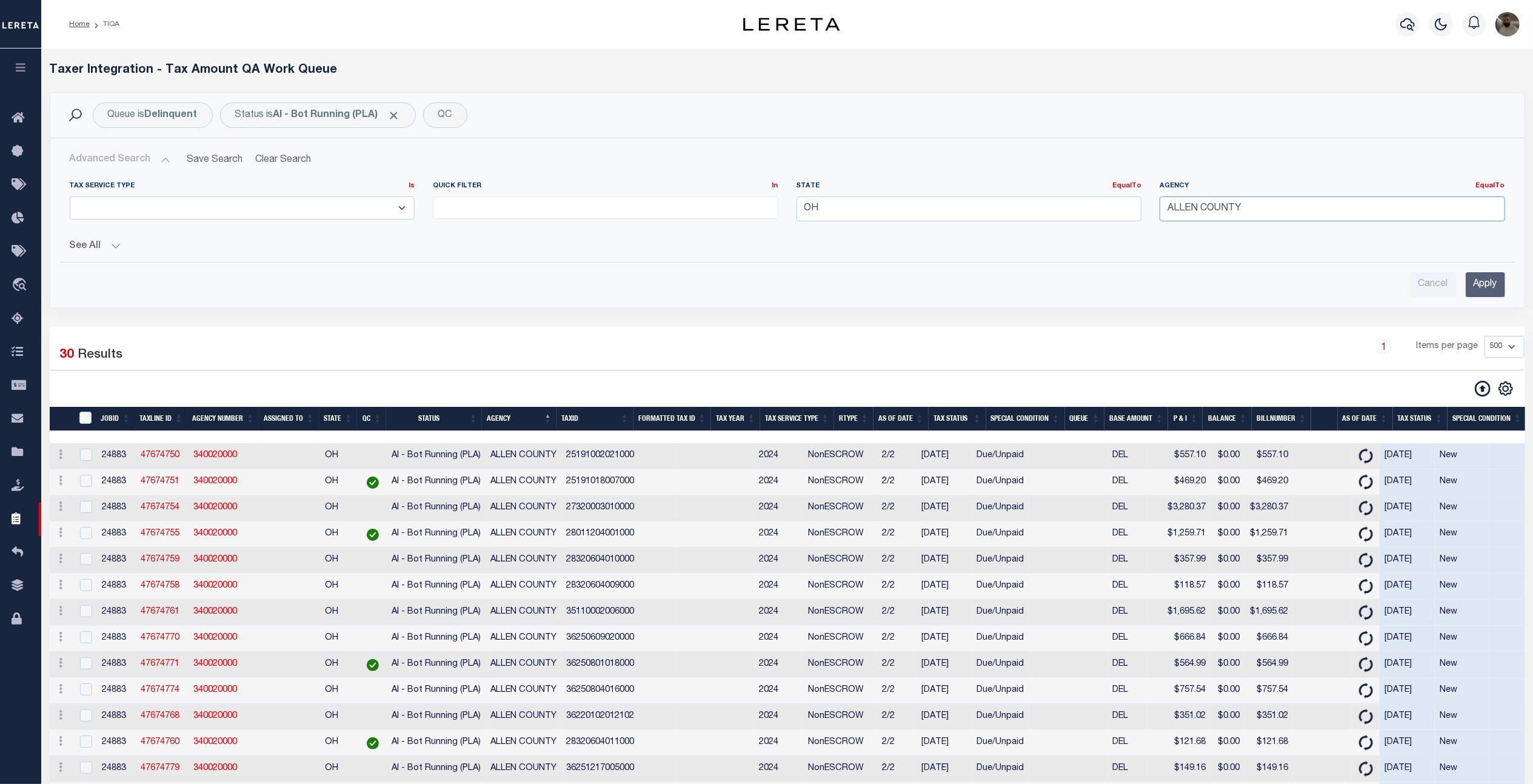
click at [1245, 210] on input "ALLEN COUNTY" at bounding box center [1333, 209] width 346 height 25
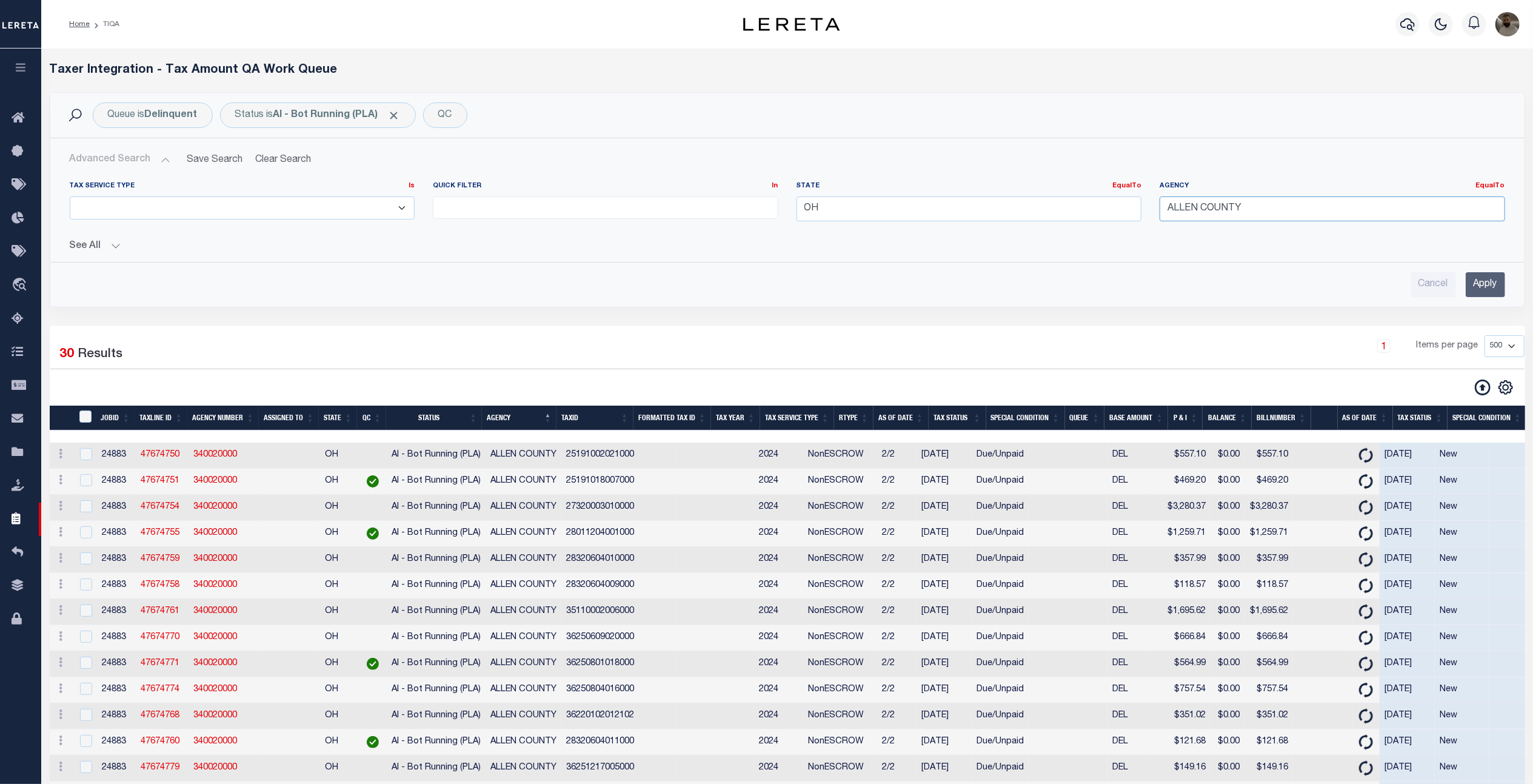
click at [1263, 207] on input "ALLEN COUNTY" at bounding box center [1333, 209] width 346 height 25
click at [1306, 277] on div "Cancel Apply" at bounding box center [787, 284] width 1436 height 25
click at [1483, 281] on input "Apply" at bounding box center [1485, 284] width 40 height 25
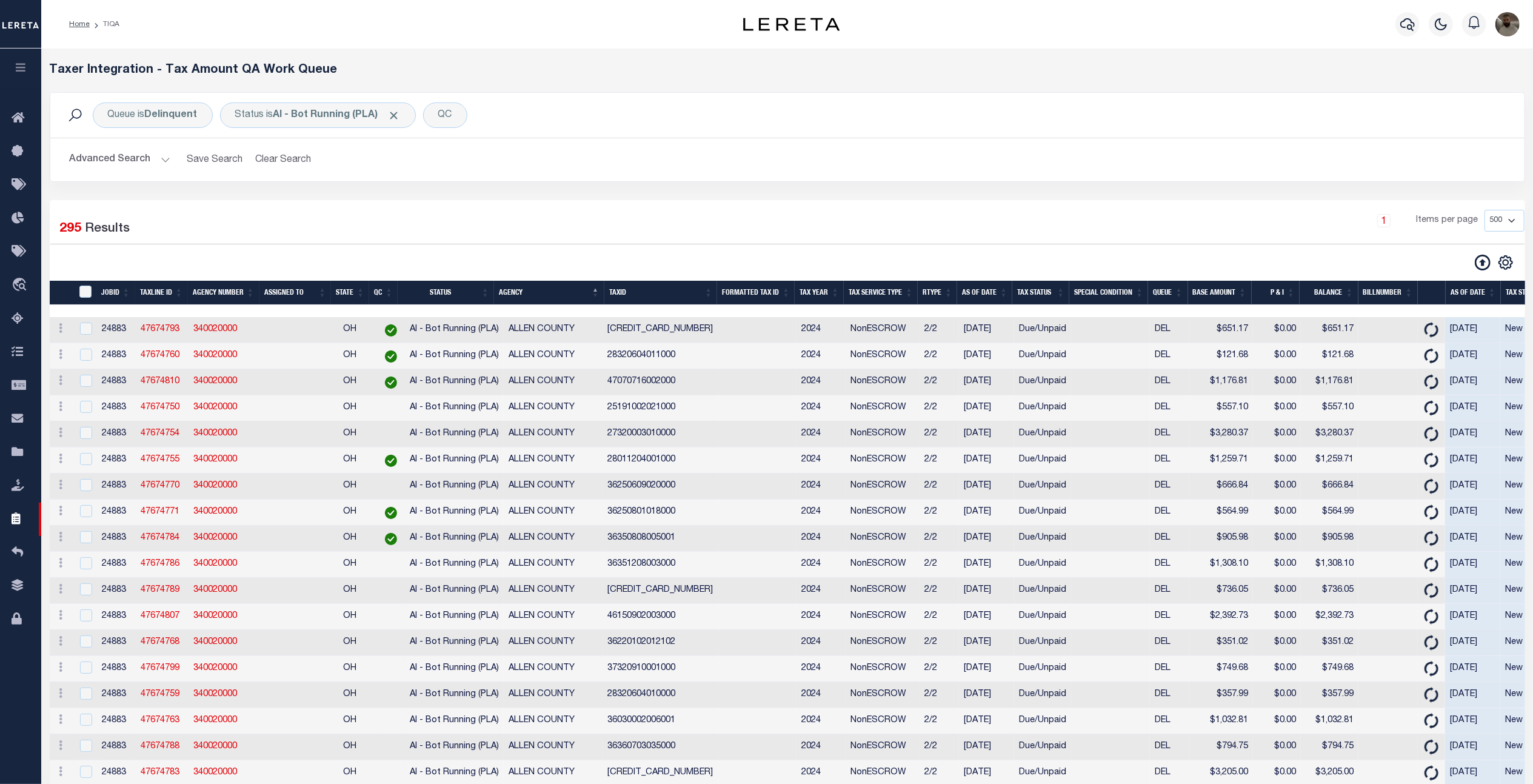
click at [990, 294] on th "As Of Date" at bounding box center [984, 293] width 55 height 25
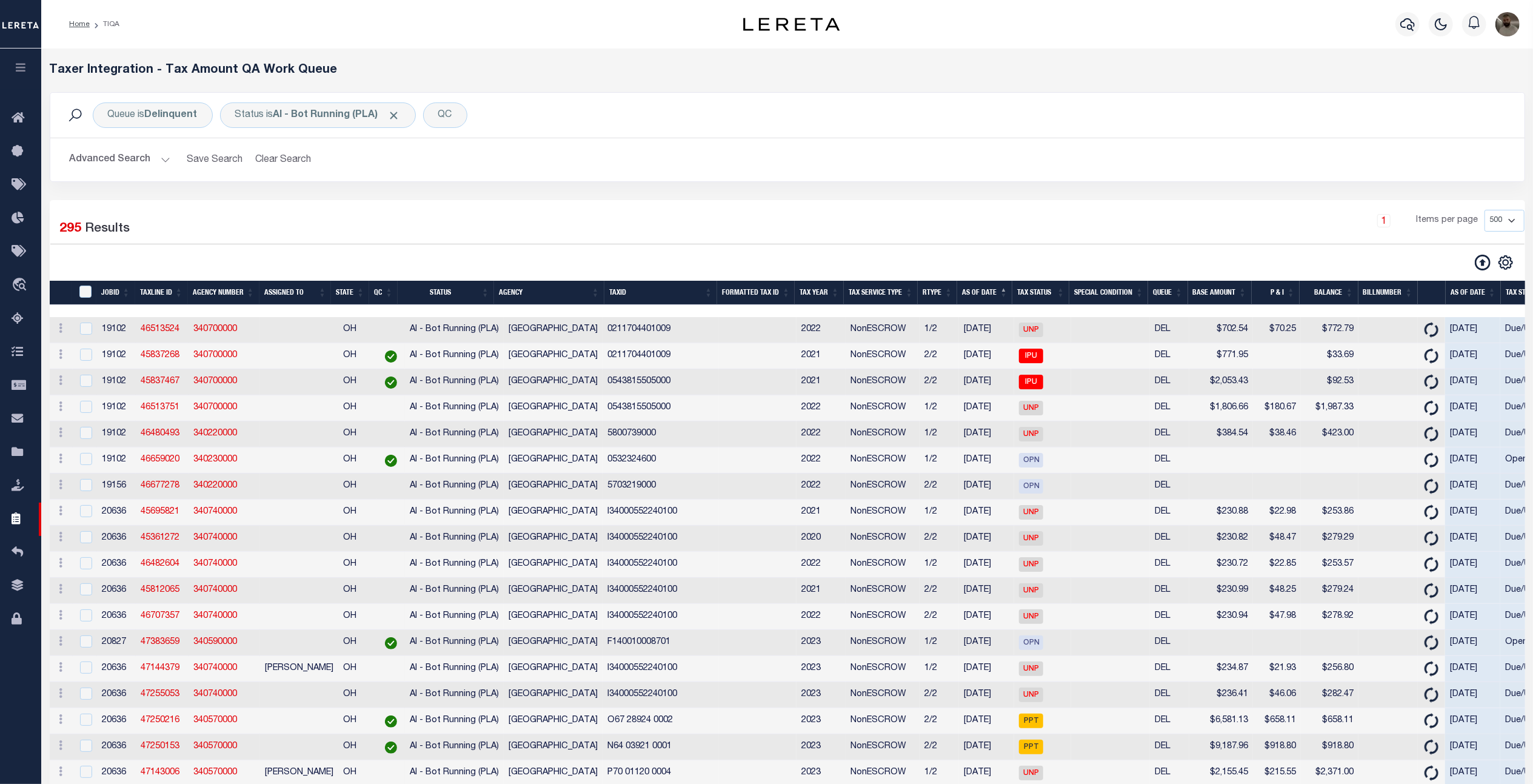
click at [985, 296] on th "As Of Date" at bounding box center [984, 293] width 55 height 25
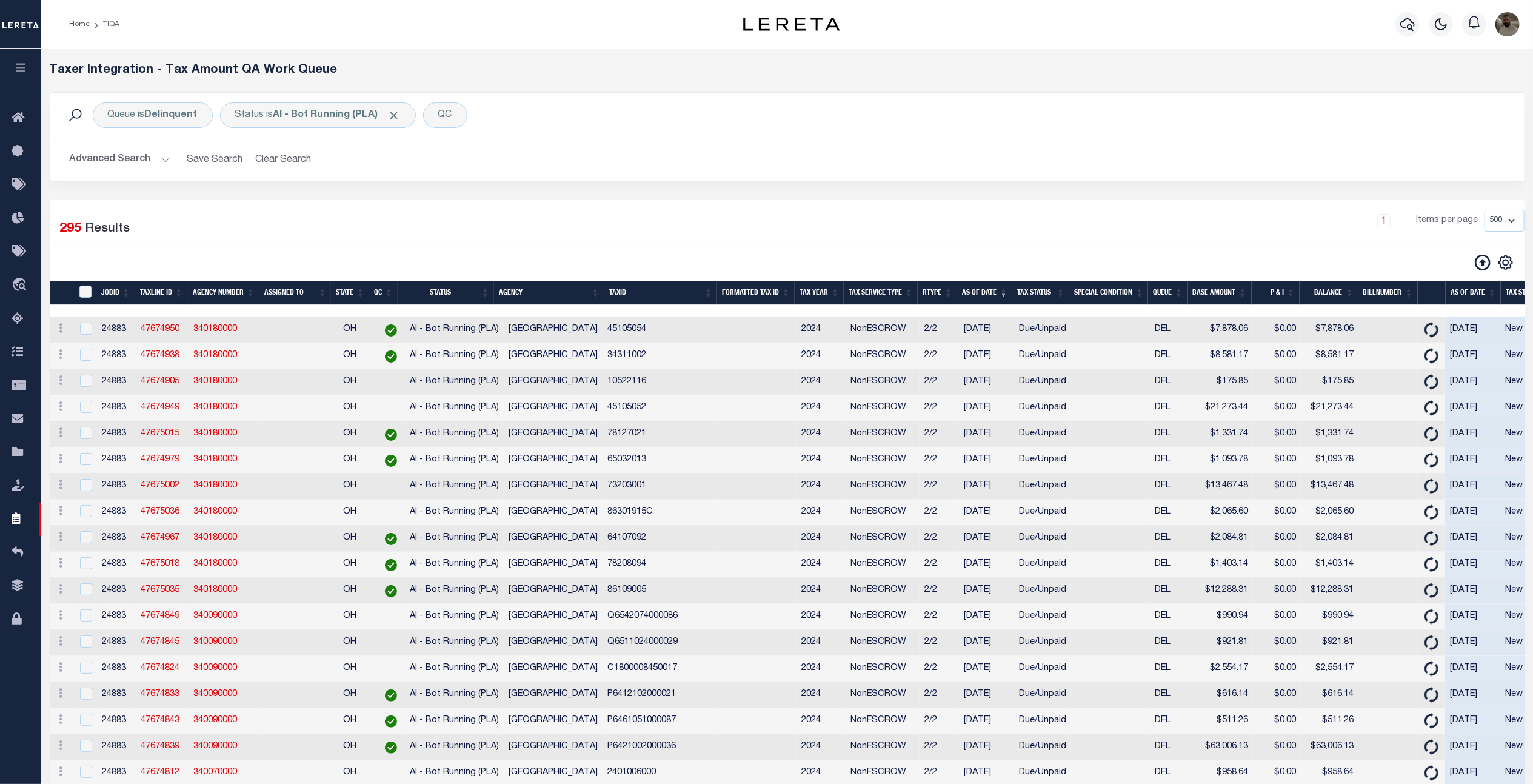
click at [122, 156] on button "Advanced Search" at bounding box center [119, 159] width 101 height 24
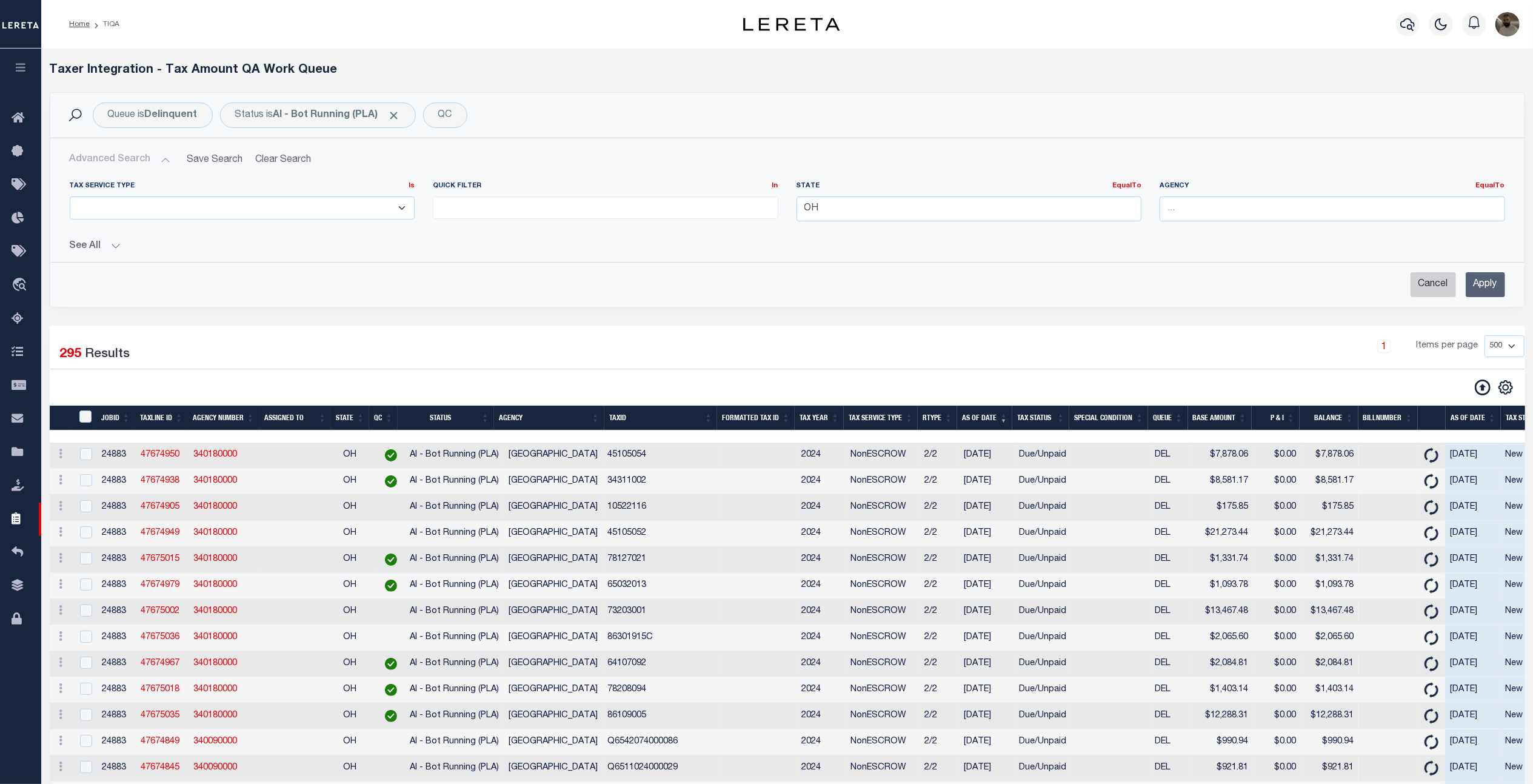
click at [1429, 284] on input "Cancel" at bounding box center [1434, 284] width 46 height 25
checkbox input "true"
select select
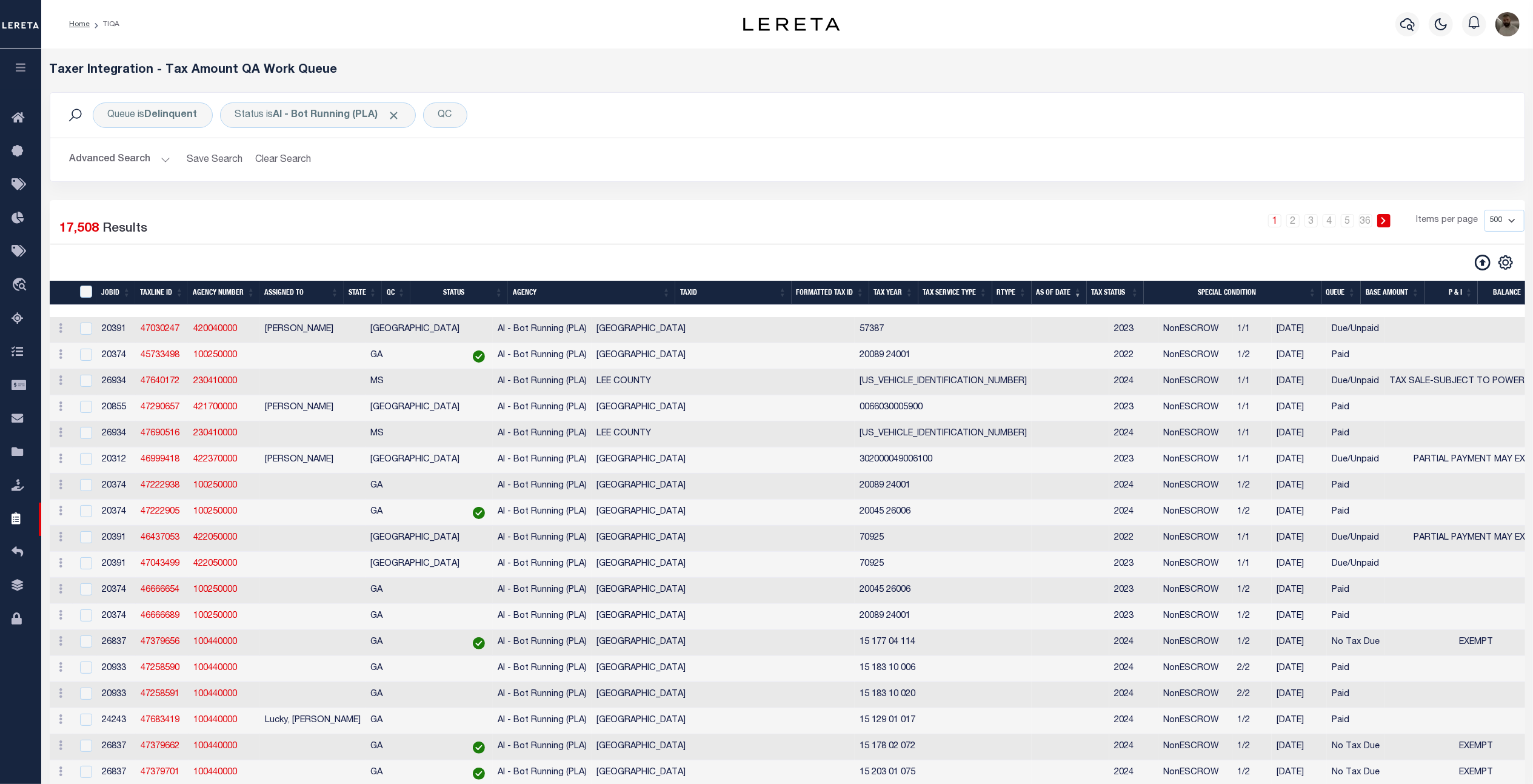
click at [104, 162] on button "Advanced Search" at bounding box center [119, 159] width 101 height 24
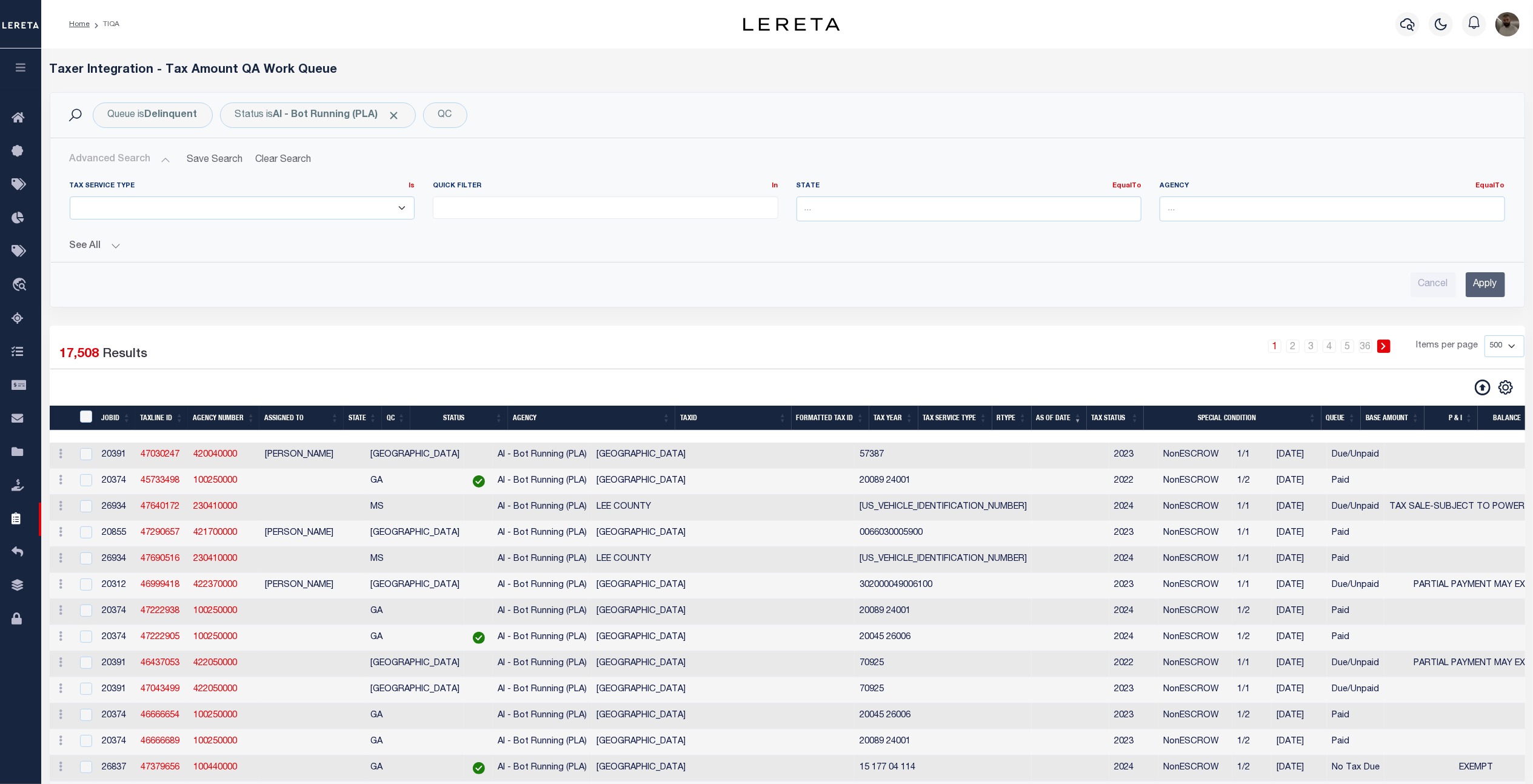
click at [125, 160] on button "Advanced Search" at bounding box center [119, 159] width 101 height 24
click at [863, 202] on input "text" at bounding box center [969, 209] width 346 height 25
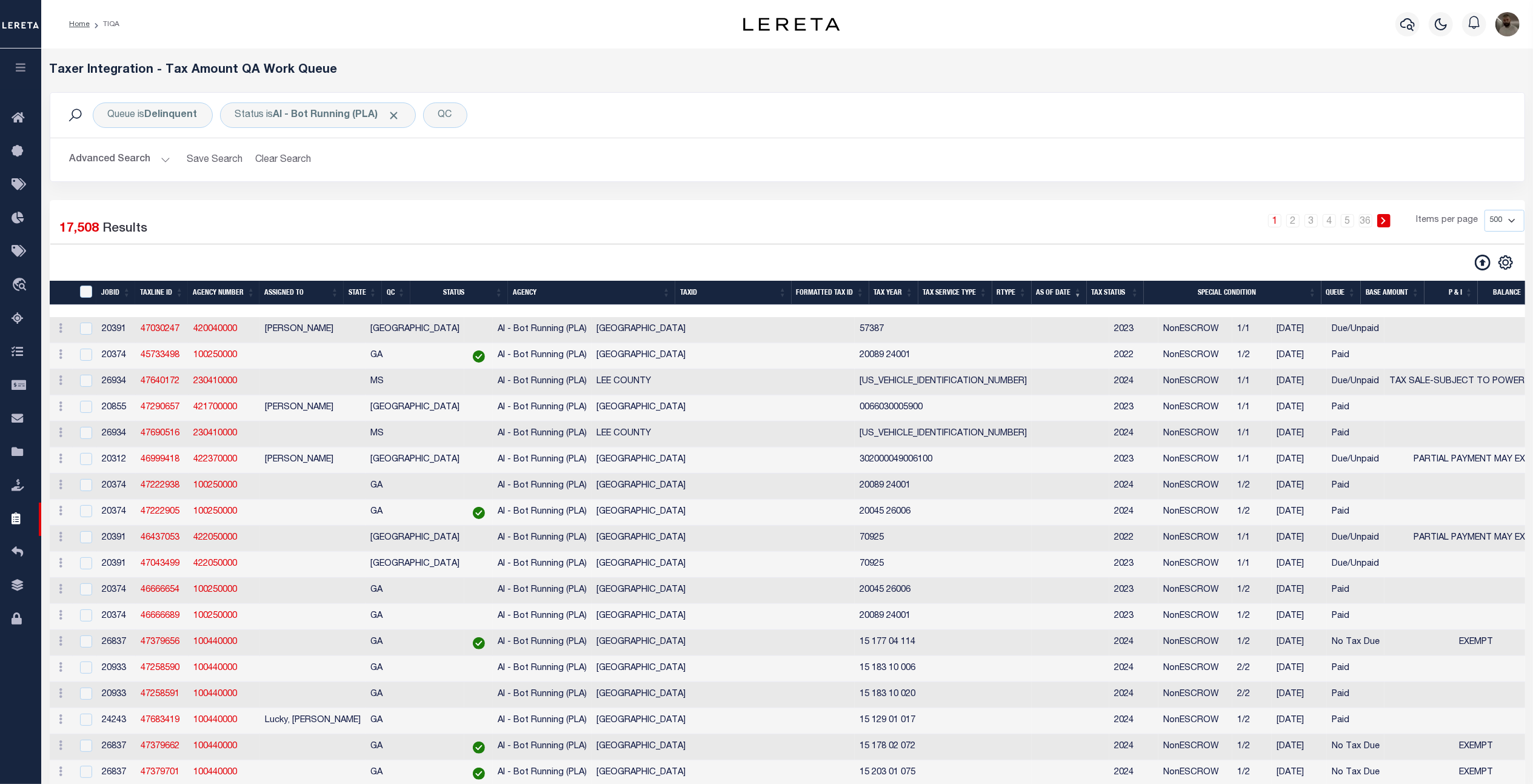
click at [93, 155] on button "Advanced Search" at bounding box center [119, 159] width 101 height 24
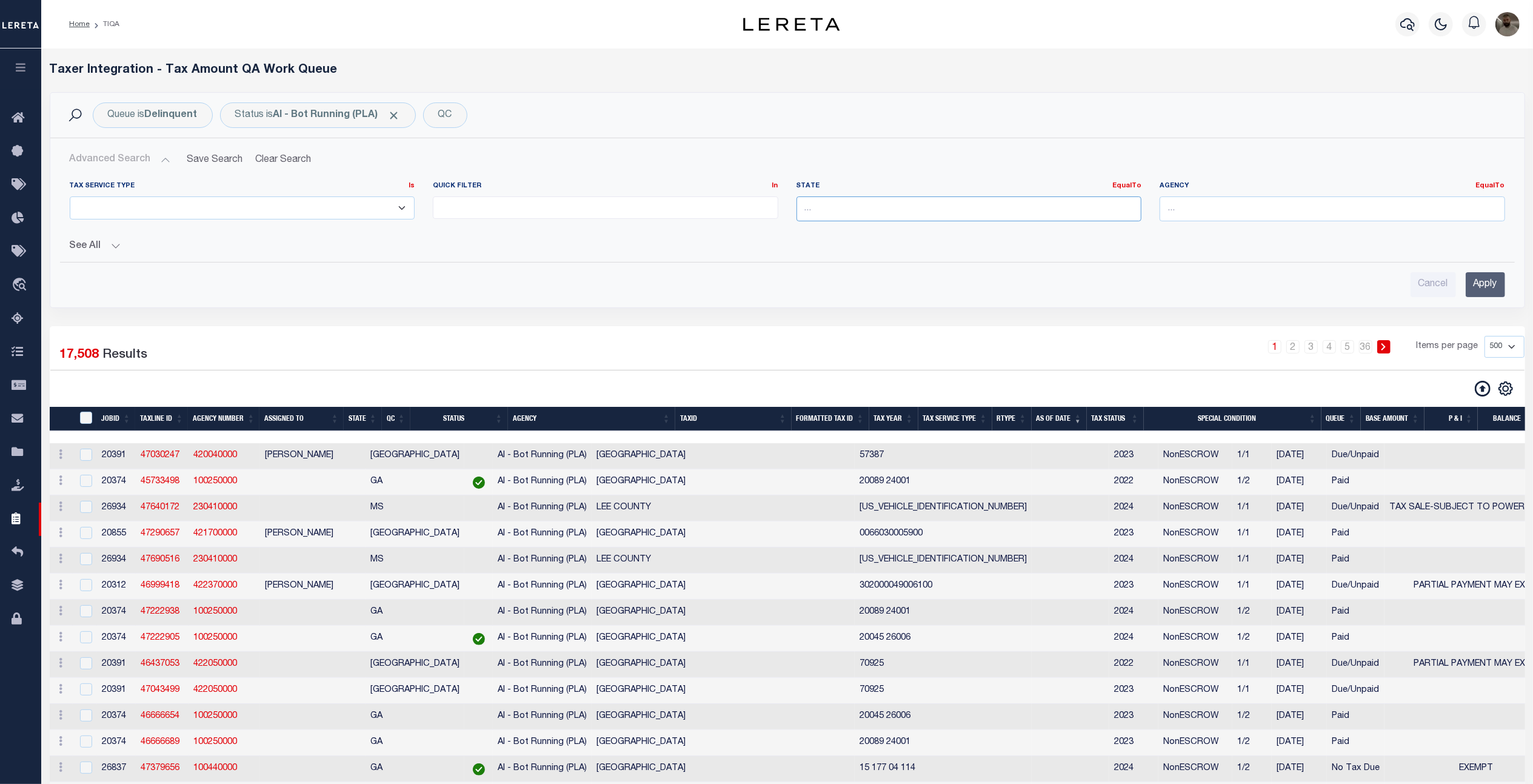
click at [863, 217] on input "text" at bounding box center [969, 209] width 346 height 25
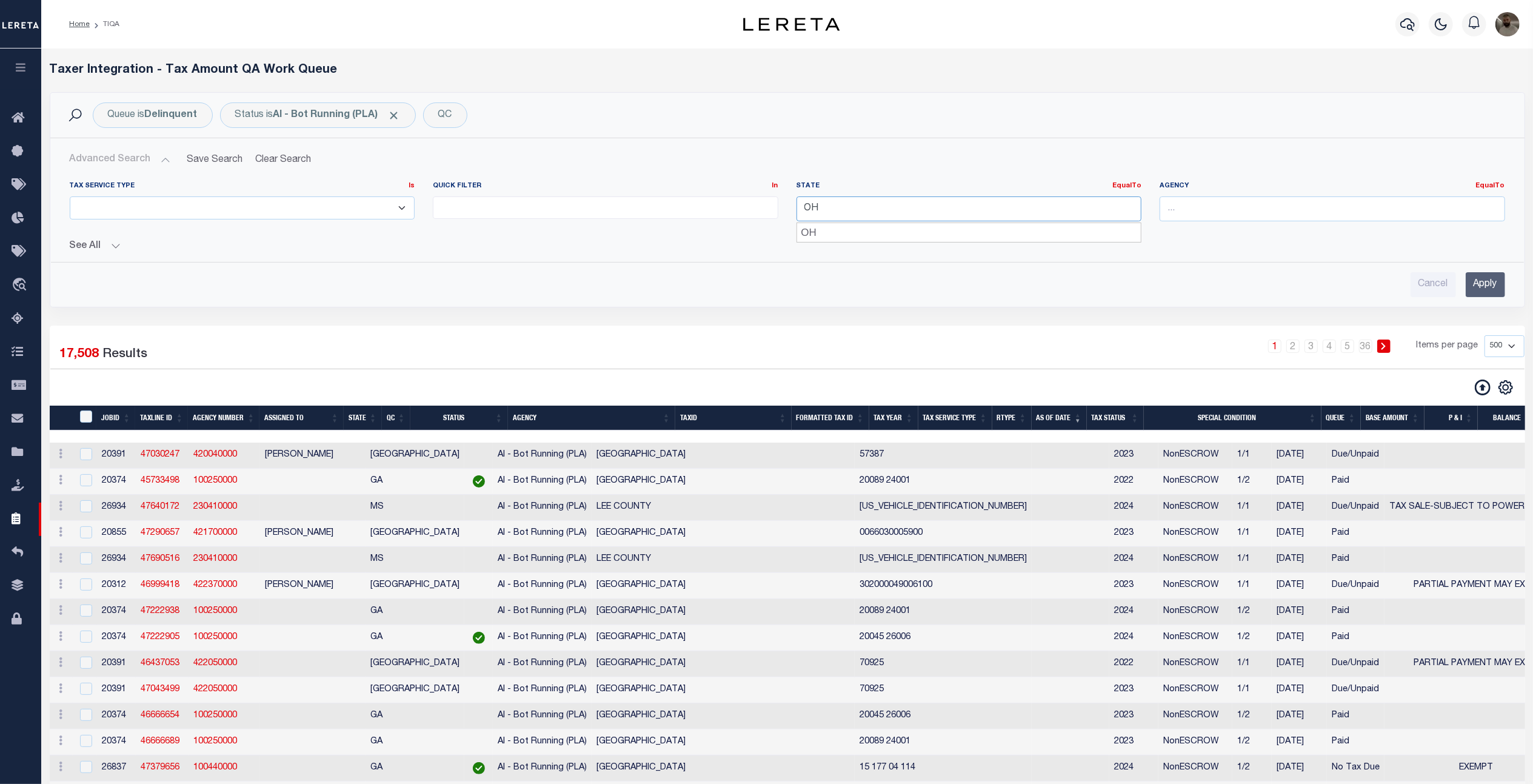
type input "OH"
click at [1487, 280] on input "Apply" at bounding box center [1485, 284] width 40 height 25
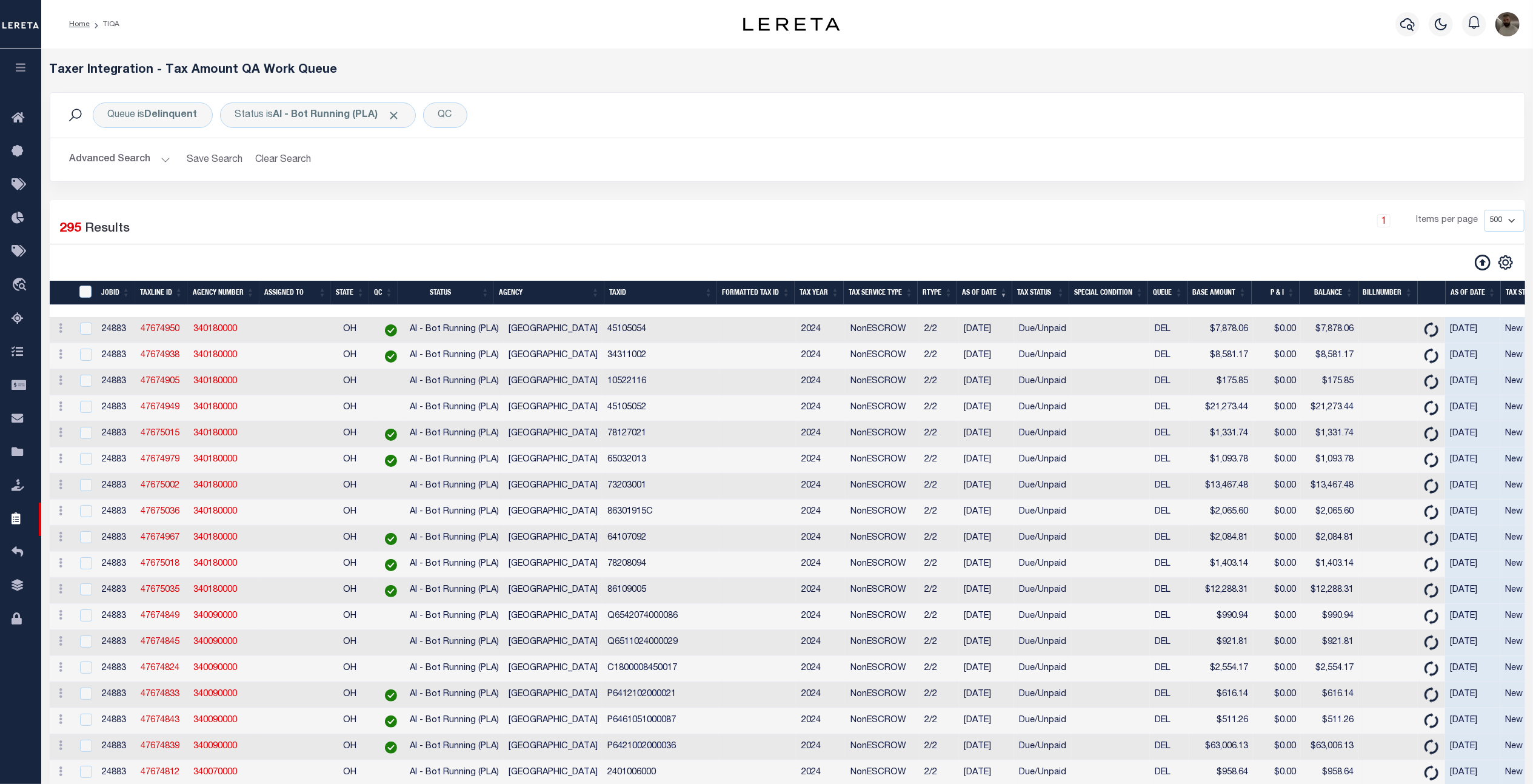
click at [107, 166] on button "Advanced Search" at bounding box center [119, 159] width 101 height 24
